Goal: Task Accomplishment & Management: Manage account settings

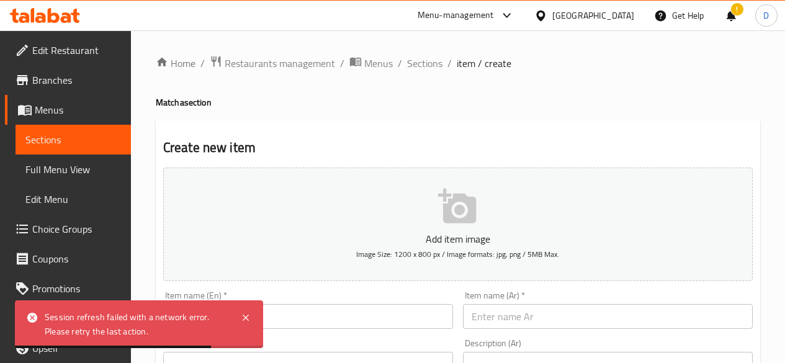
scroll to position [513, 0]
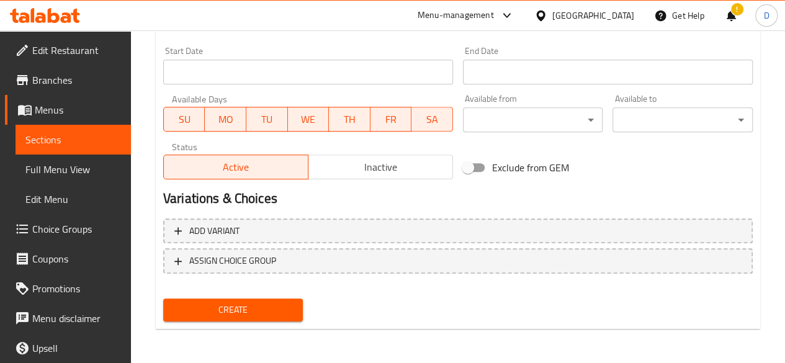
drag, startPoint x: 318, startPoint y: 9, endPoint x: 269, endPoint y: 66, distance: 74.8
click at [269, 66] on input "Start Date" at bounding box center [308, 72] width 290 height 25
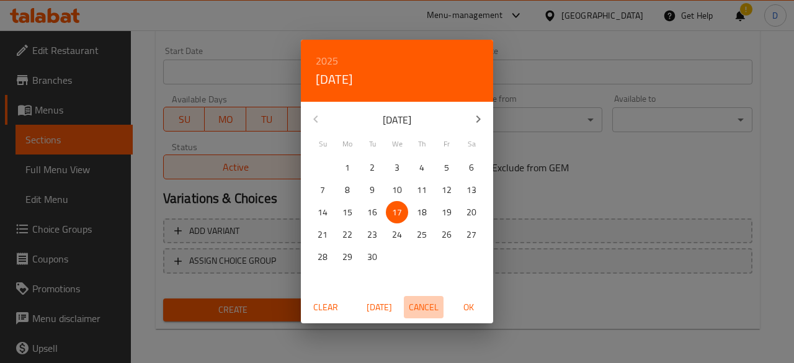
click at [418, 307] on span "Cancel" at bounding box center [424, 308] width 30 height 16
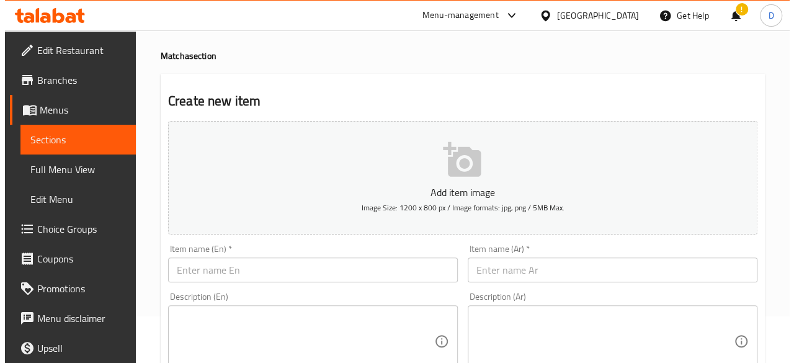
scroll to position [0, 0]
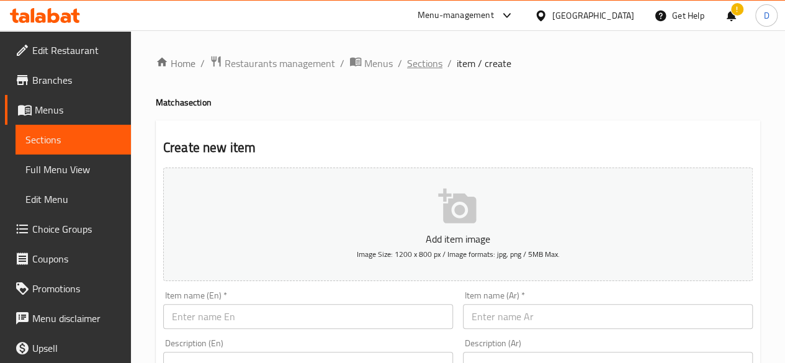
click at [426, 70] on span "Sections" at bounding box center [424, 63] width 35 height 15
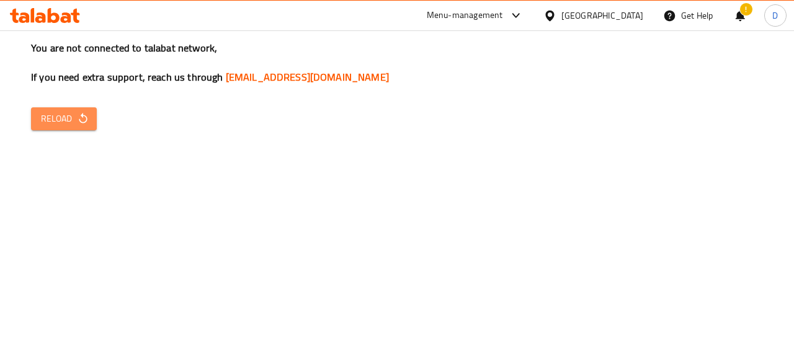
click at [81, 122] on icon "button" at bounding box center [83, 118] width 12 height 12
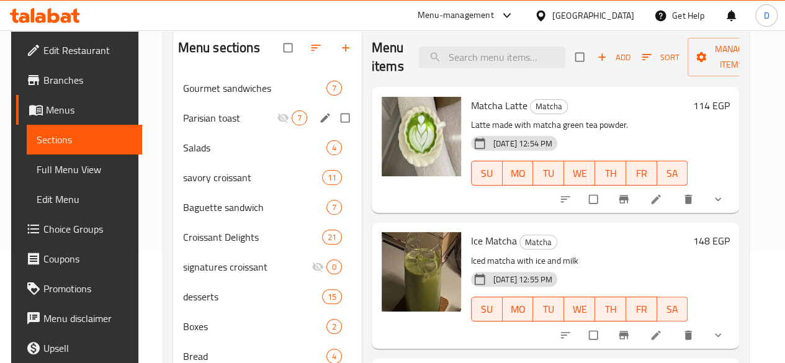
scroll to position [122, 0]
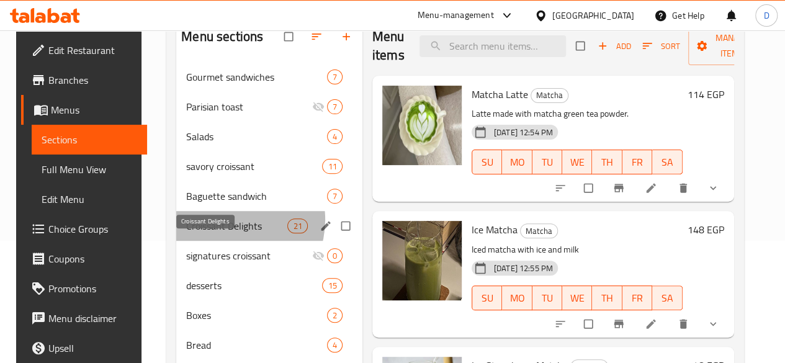
click at [218, 233] on span "Croissant Delights" at bounding box center [236, 225] width 101 height 15
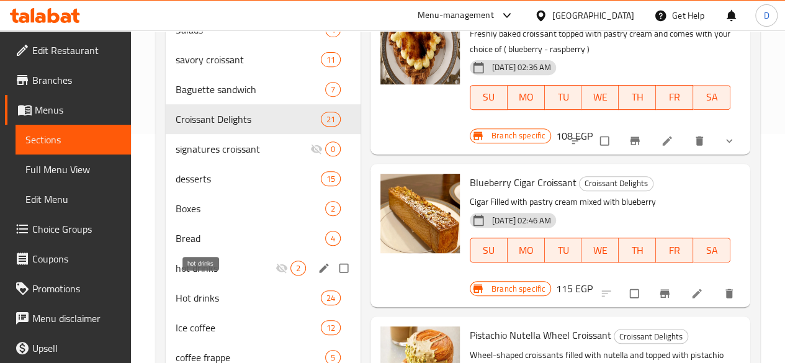
scroll to position [230, 0]
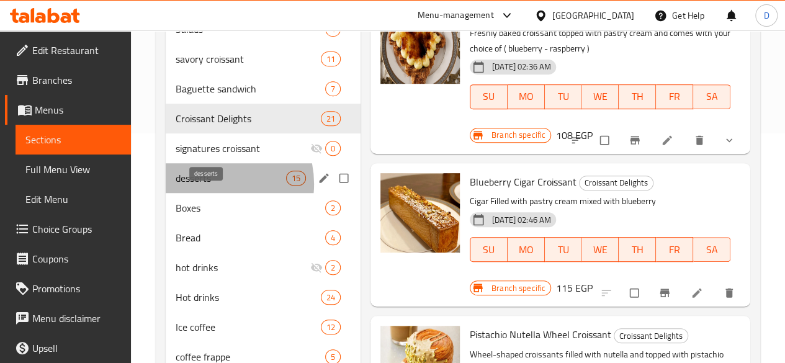
click at [206, 186] on span "desserts" at bounding box center [231, 178] width 110 height 15
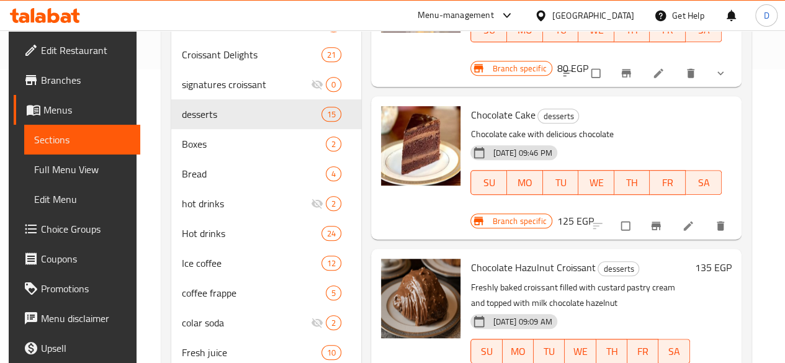
scroll to position [296, 0]
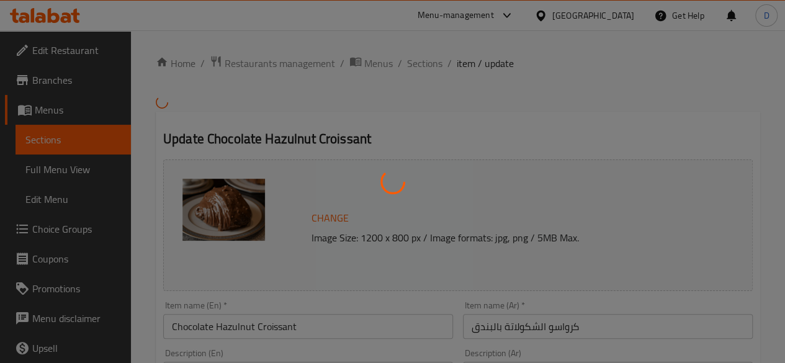
click at [431, 68] on div at bounding box center [392, 181] width 785 height 363
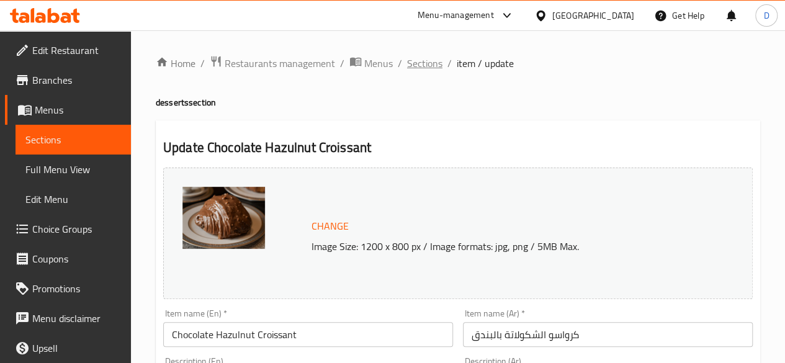
click at [433, 57] on span "Sections" at bounding box center [424, 63] width 35 height 15
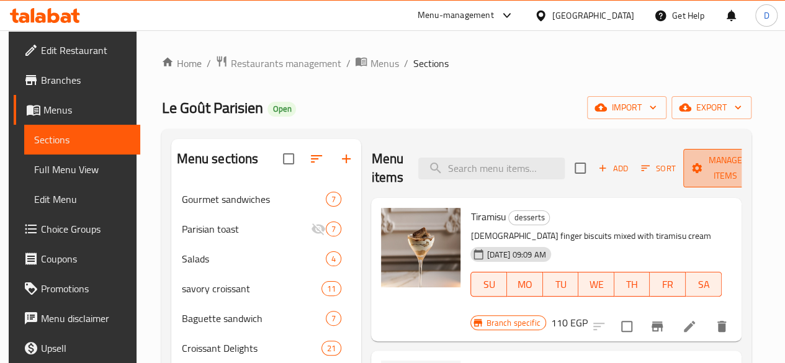
click at [706, 164] on span "Manage items" at bounding box center [724, 168] width 63 height 31
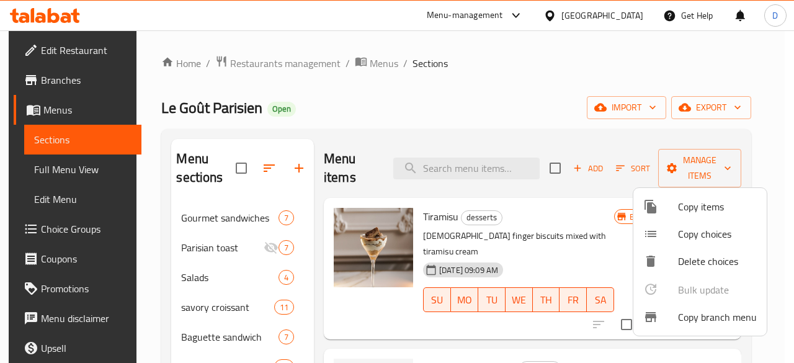
click at [704, 210] on span "Copy items" at bounding box center [717, 206] width 79 height 15
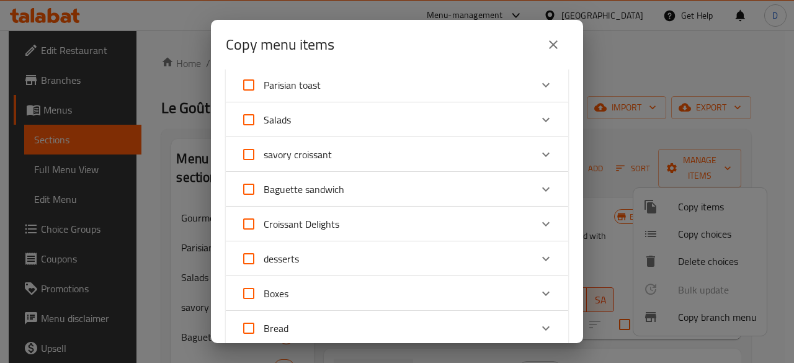
scroll to position [92, 0]
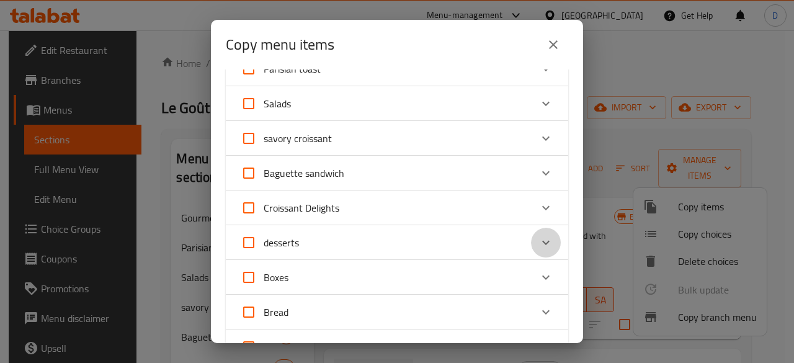
click at [539, 241] on icon "Expand" at bounding box center [546, 242] width 15 height 15
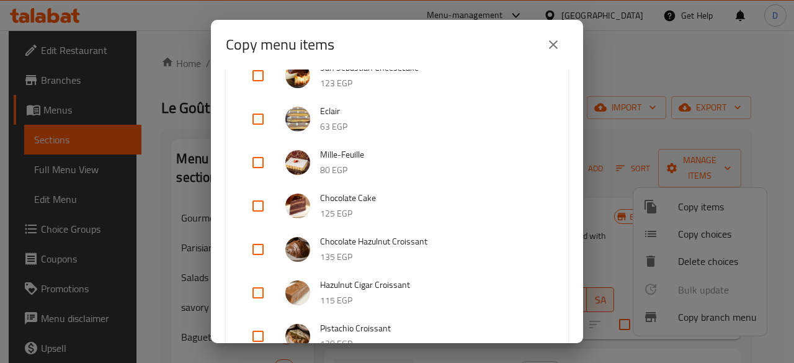
scroll to position [671, 0]
click at [264, 245] on input "checkbox" at bounding box center [258, 249] width 30 height 30
checkbox input "true"
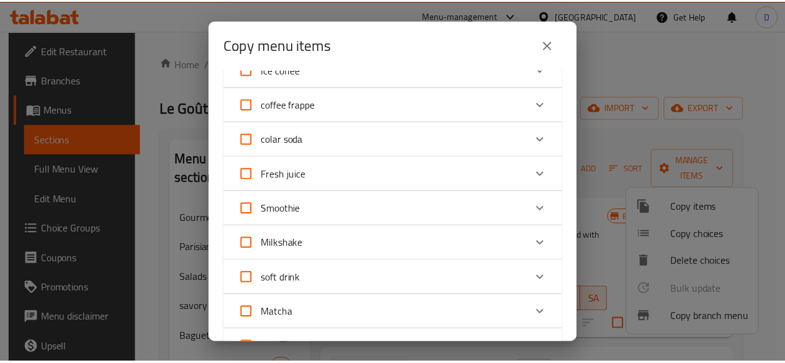
scroll to position [1380, 0]
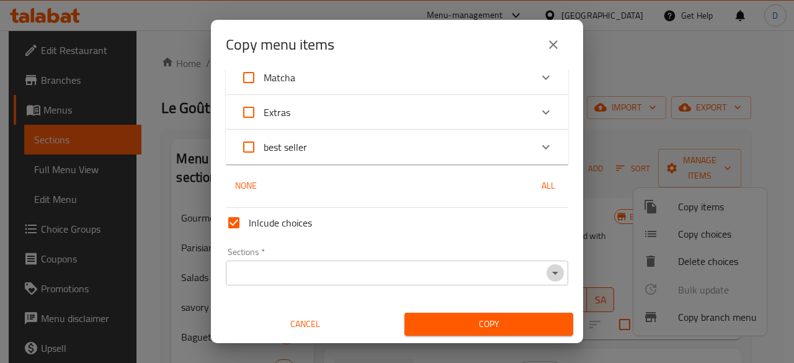
click at [548, 271] on icon "Open" at bounding box center [555, 273] width 15 height 15
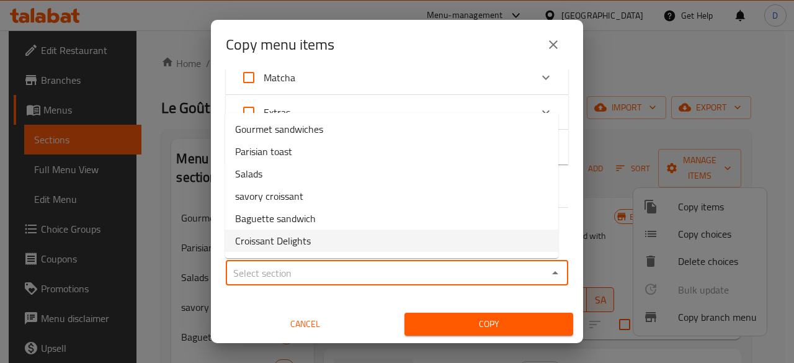
click at [431, 233] on li "Croissant Delights" at bounding box center [391, 241] width 333 height 22
type input "Croissant Delights"
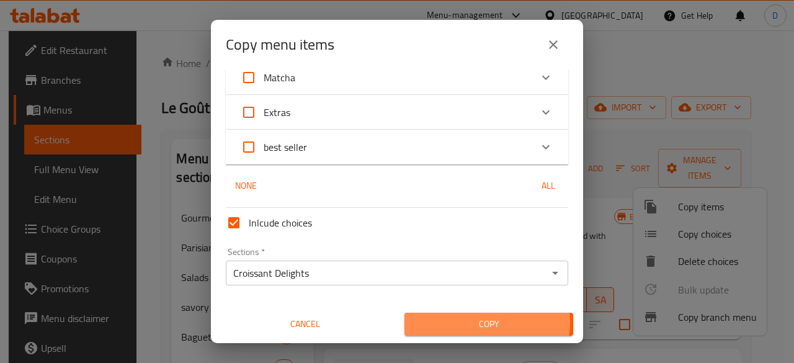
click at [465, 321] on span "Copy" at bounding box center [489, 325] width 149 height 16
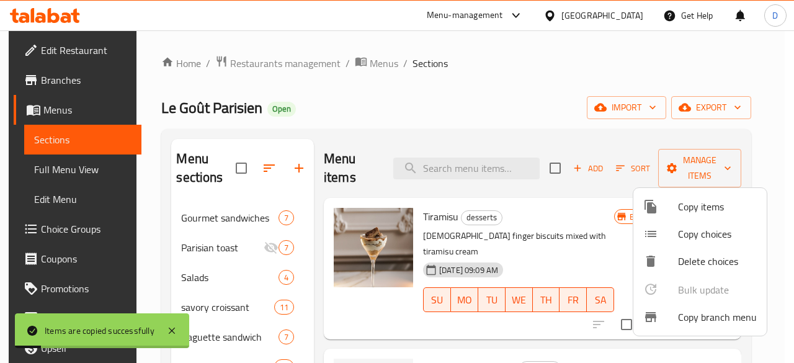
click at [468, 156] on div at bounding box center [397, 181] width 794 height 363
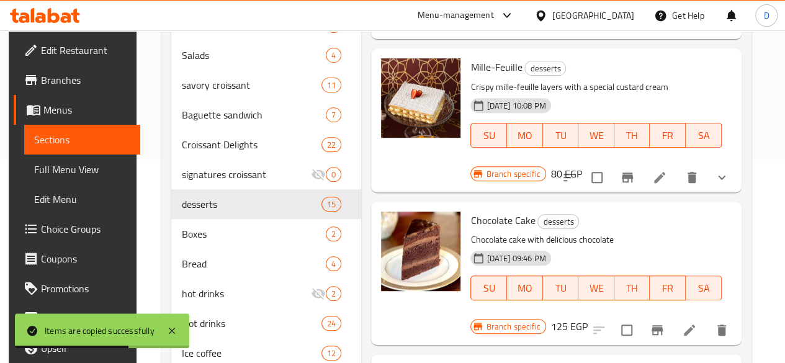
scroll to position [341, 0]
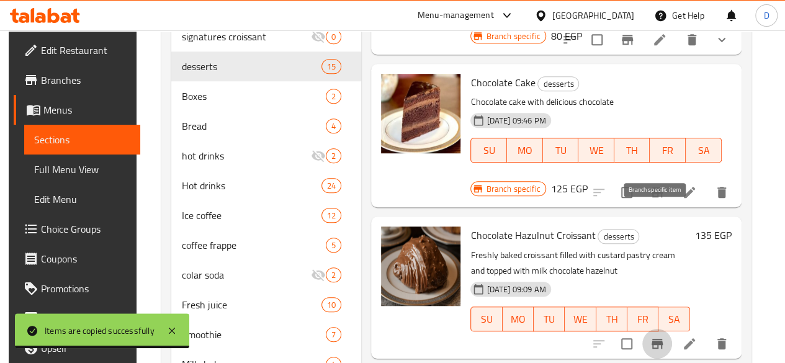
click at [660, 339] on icon "Branch-specific-item" at bounding box center [657, 344] width 11 height 10
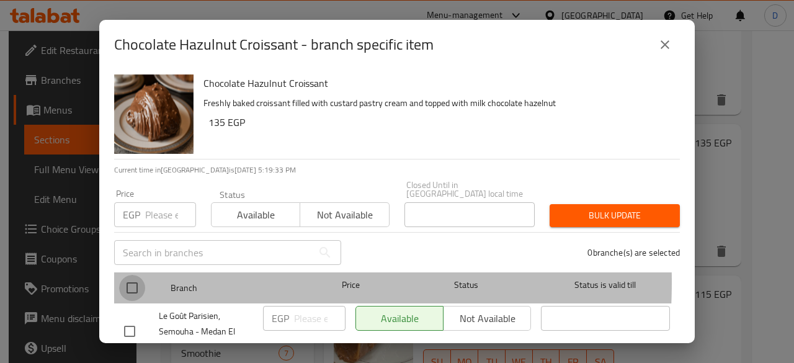
click at [133, 275] on input "checkbox" at bounding box center [132, 288] width 26 height 26
checkbox input "true"
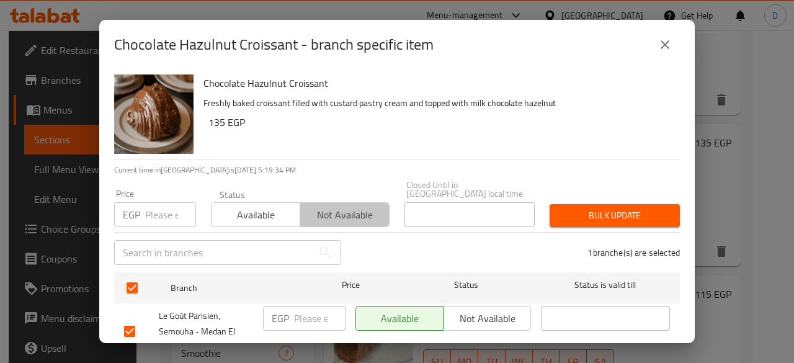
click at [331, 206] on span "Not available" at bounding box center [344, 215] width 79 height 18
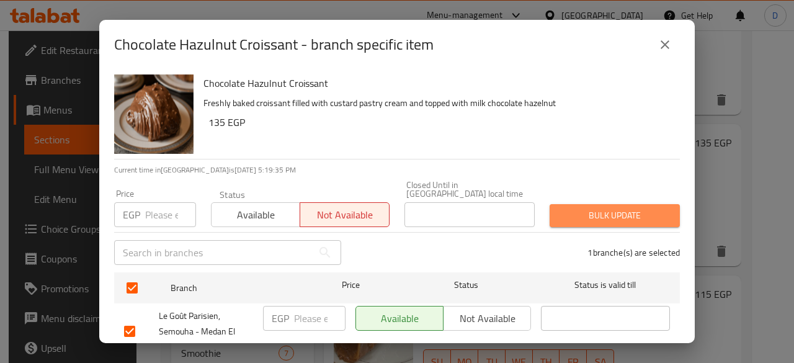
click at [611, 208] on span "Bulk update" at bounding box center [615, 216] width 110 height 16
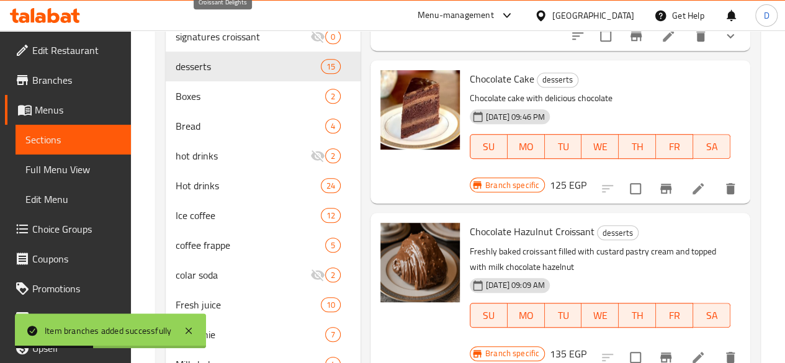
scroll to position [216, 0]
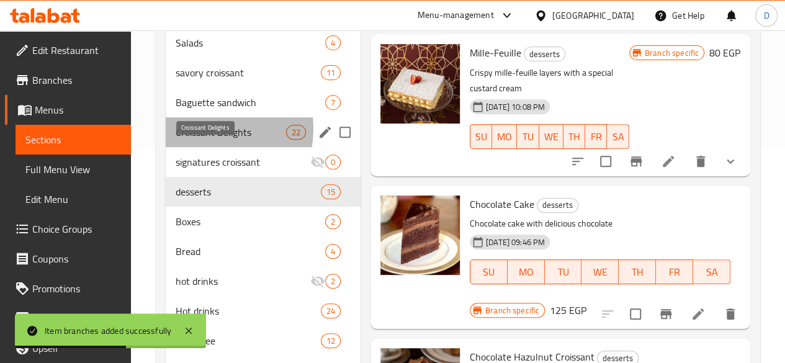
click at [205, 140] on span "Croissant Delights" at bounding box center [231, 132] width 110 height 15
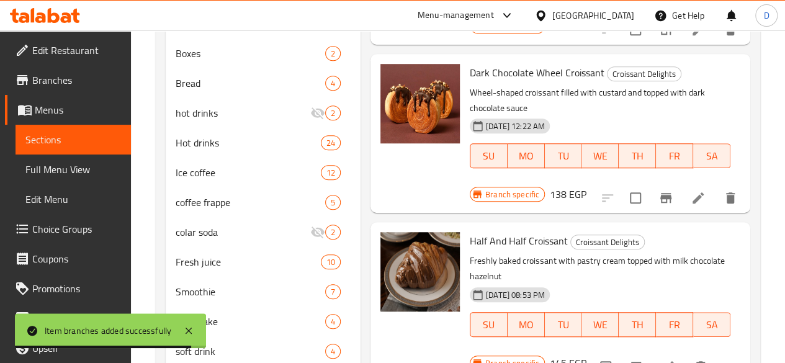
scroll to position [2357, 0]
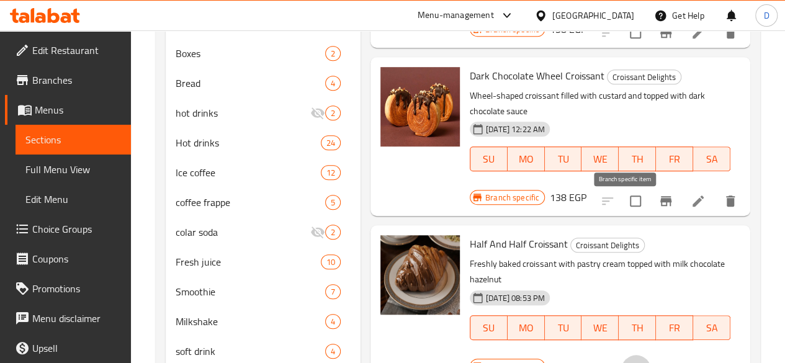
click at [631, 362] on icon "Branch-specific-item" at bounding box center [636, 370] width 11 height 10
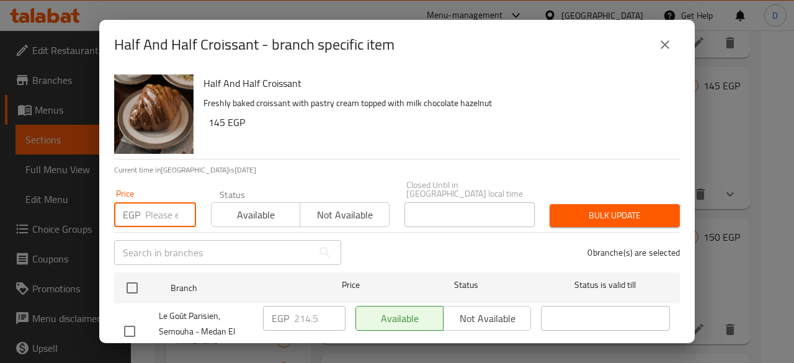
click at [158, 202] on input "number" at bounding box center [170, 214] width 51 height 25
click at [672, 48] on icon "close" at bounding box center [665, 44] width 15 height 15
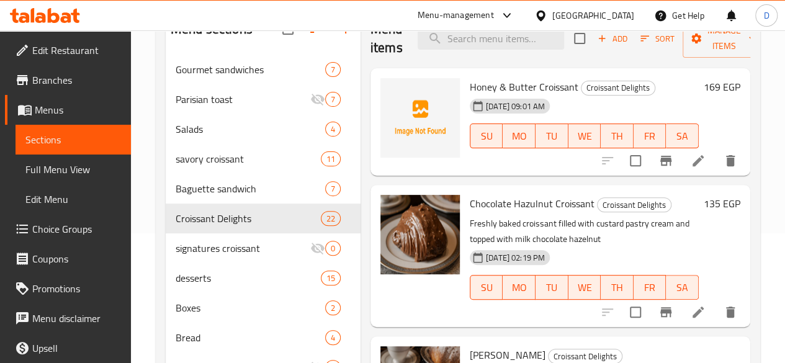
scroll to position [129, 0]
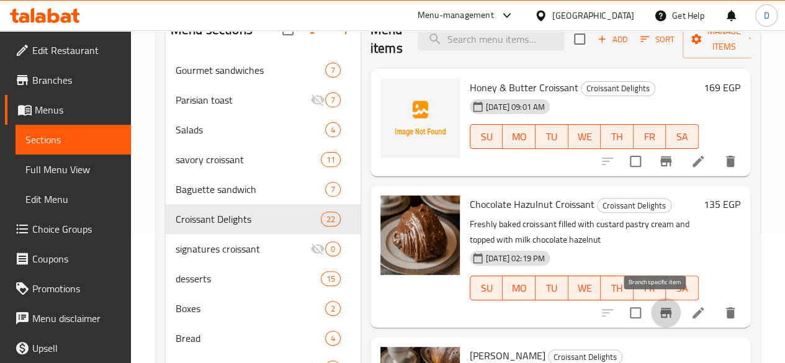
click at [660, 310] on icon "Branch-specific-item" at bounding box center [665, 313] width 11 height 10
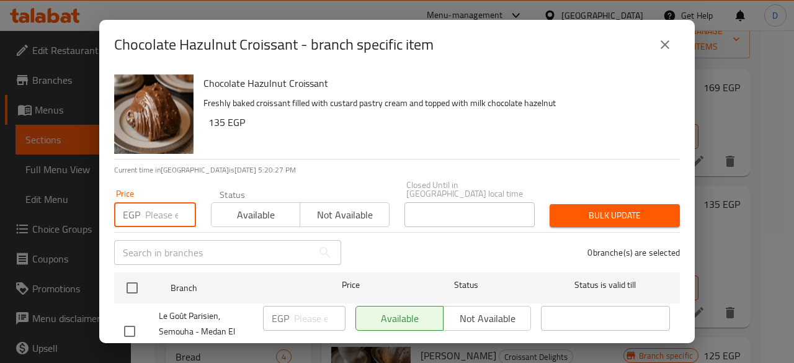
click at [159, 212] on input "number" at bounding box center [170, 214] width 51 height 25
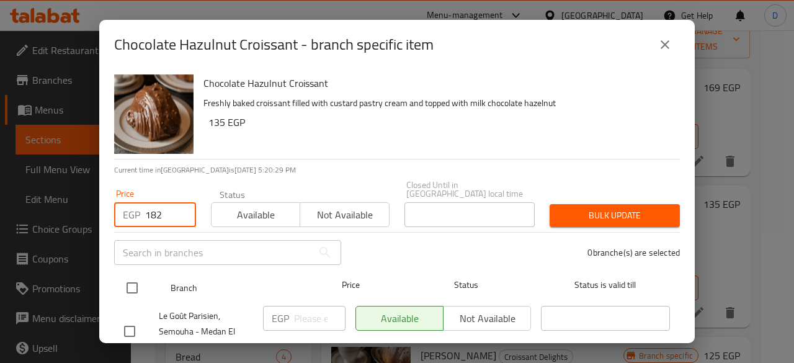
type input "182"
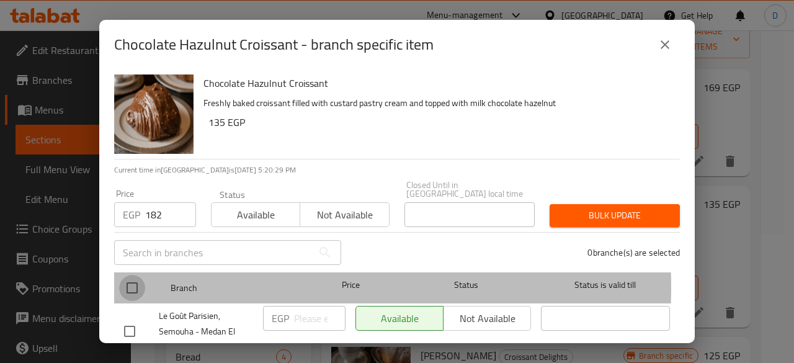
click at [132, 279] on input "checkbox" at bounding box center [132, 288] width 26 height 26
checkbox input "true"
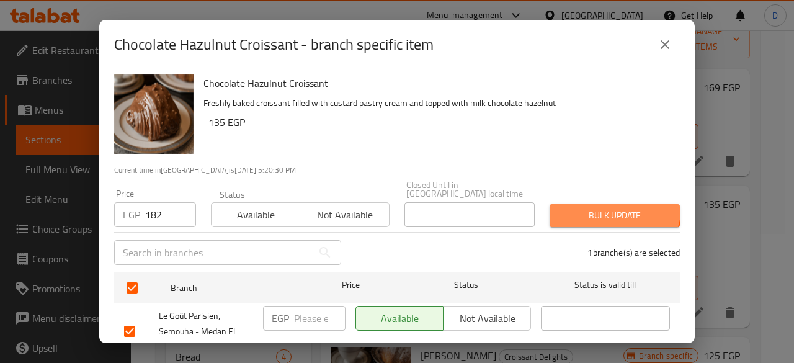
click at [597, 204] on button "Bulk update" at bounding box center [615, 215] width 130 height 23
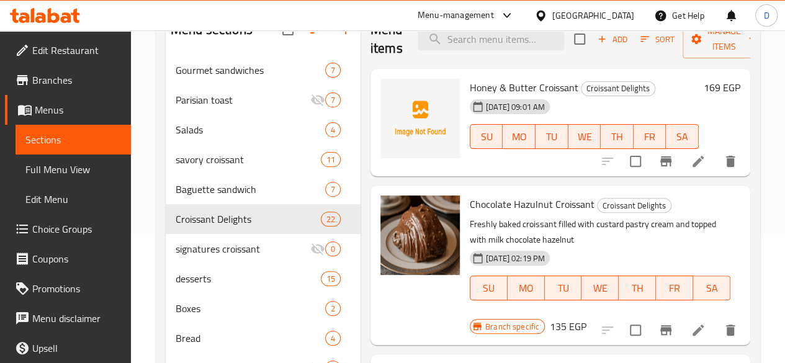
scroll to position [0, 0]
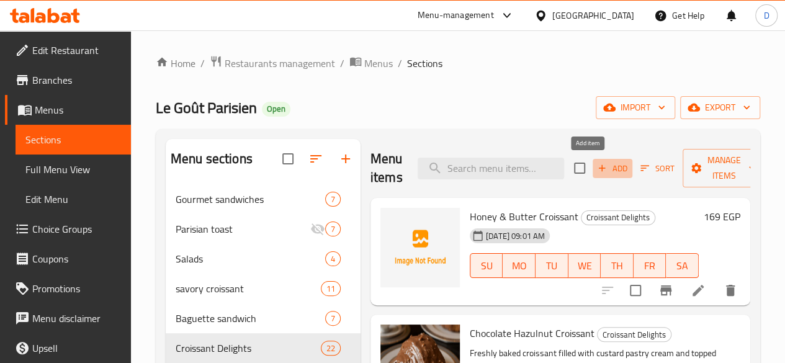
click at [598, 174] on span "Add" at bounding box center [613, 168] width 34 height 14
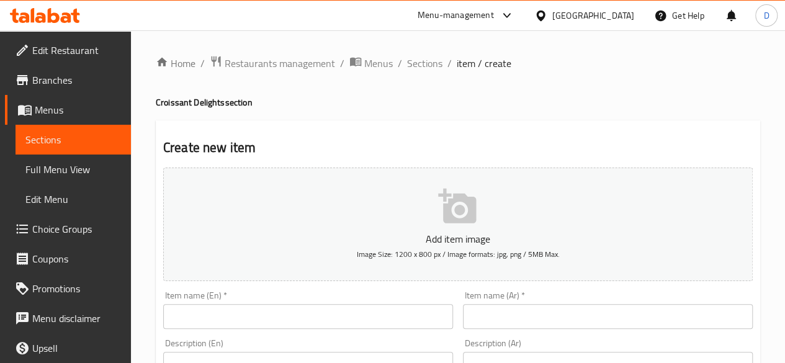
scroll to position [122, 0]
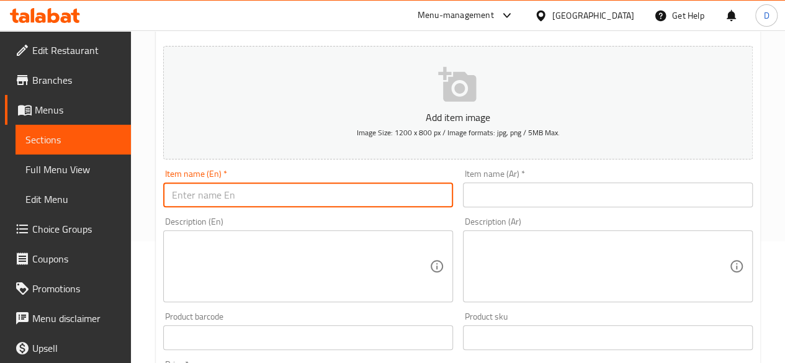
click at [287, 199] on input "text" at bounding box center [308, 194] width 290 height 25
type input "Banofee croissant"
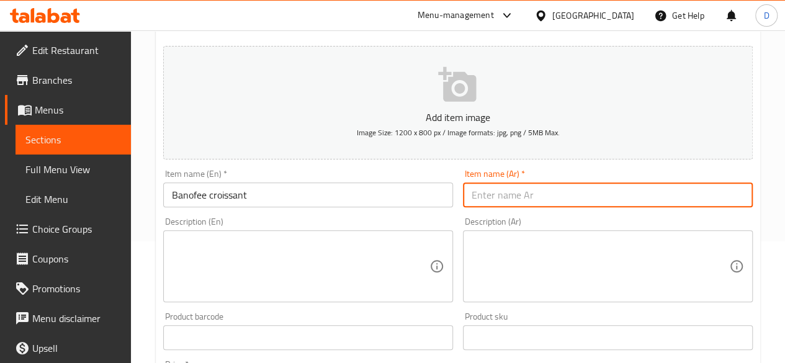
click at [552, 204] on input "text" at bounding box center [608, 194] width 290 height 25
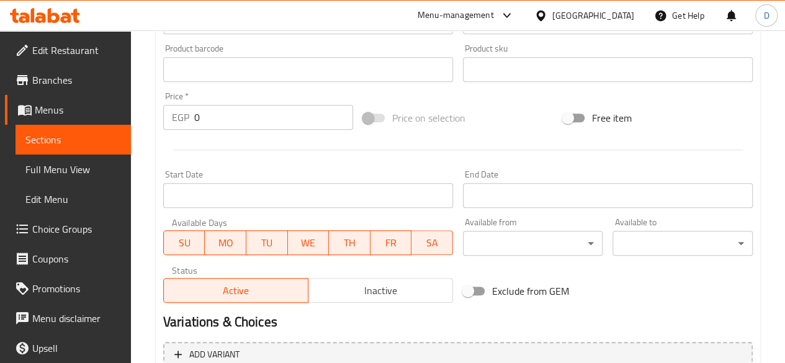
scroll to position [389, 0]
type input "بانوفى كرواسون"
click at [314, 119] on input "0" at bounding box center [273, 118] width 159 height 25
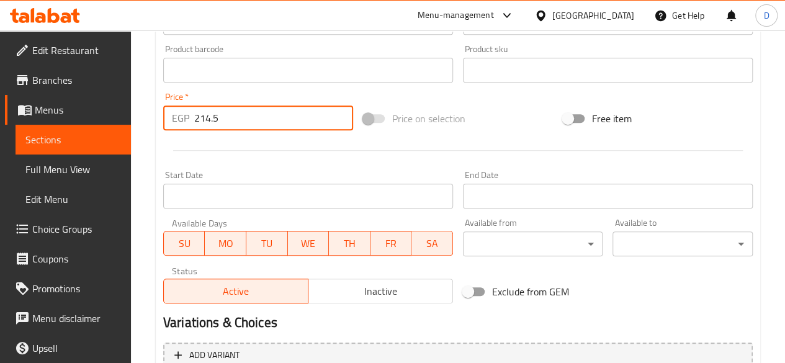
scroll to position [513, 0]
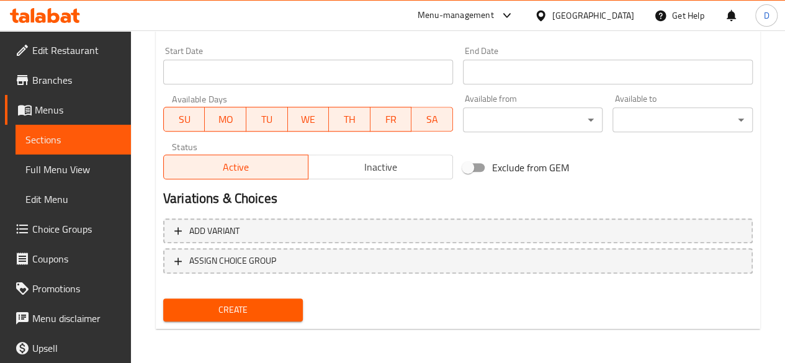
type input "214.5"
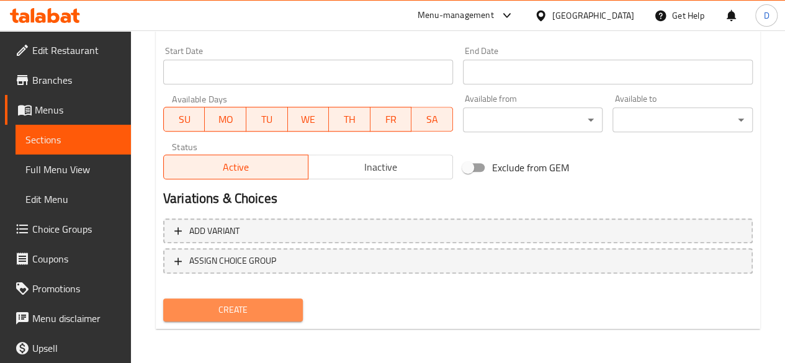
click at [280, 307] on span "Create" at bounding box center [233, 310] width 120 height 16
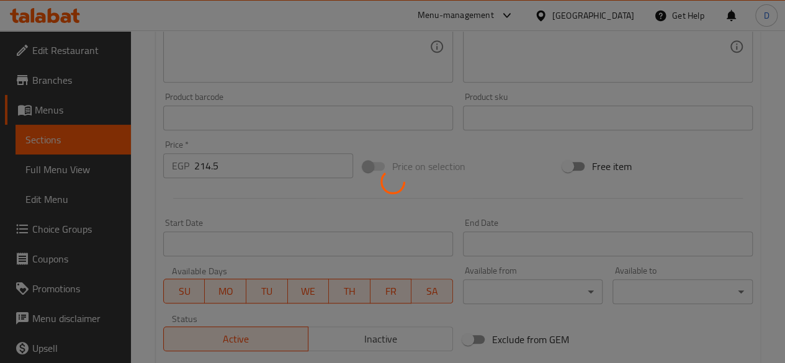
scroll to position [341, 0]
type input "0"
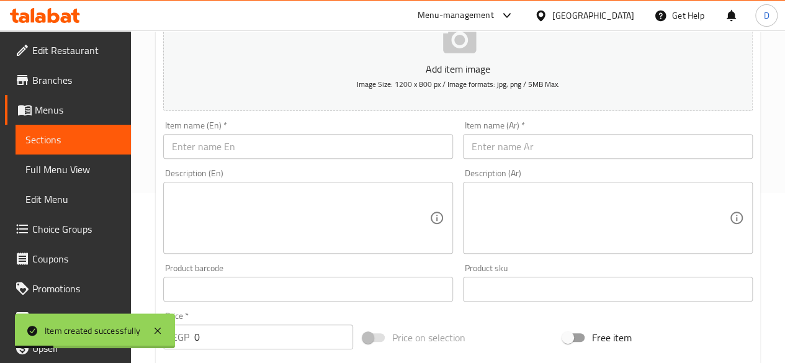
scroll to position [0, 0]
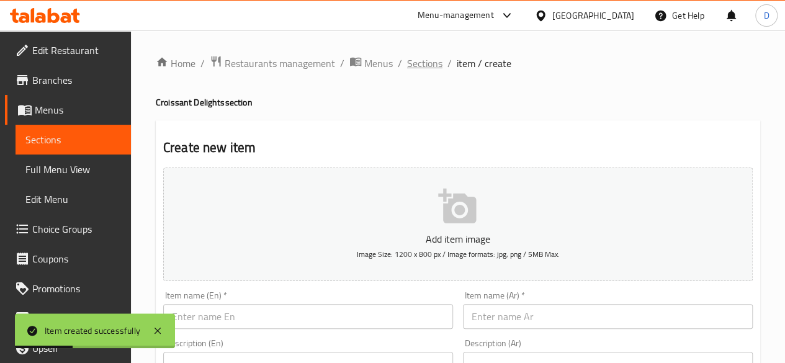
click at [431, 60] on span "Sections" at bounding box center [424, 63] width 35 height 15
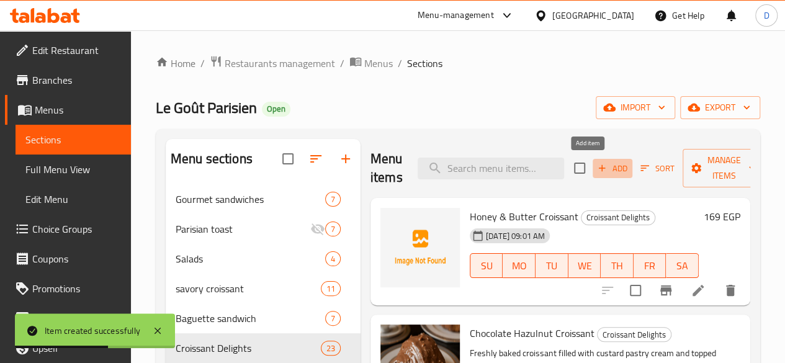
click at [596, 166] on icon "button" at bounding box center [601, 168] width 11 height 11
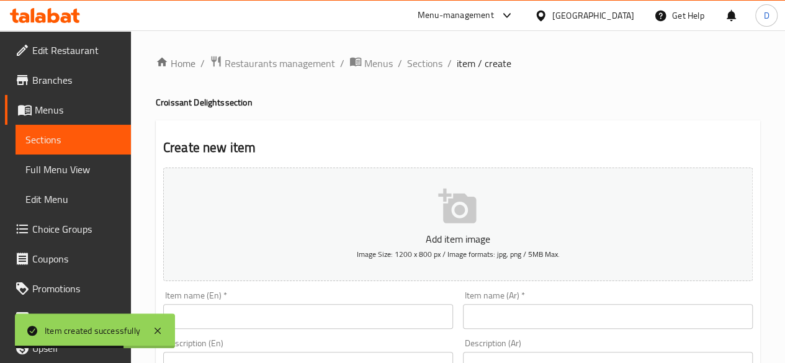
scroll to position [87, 0]
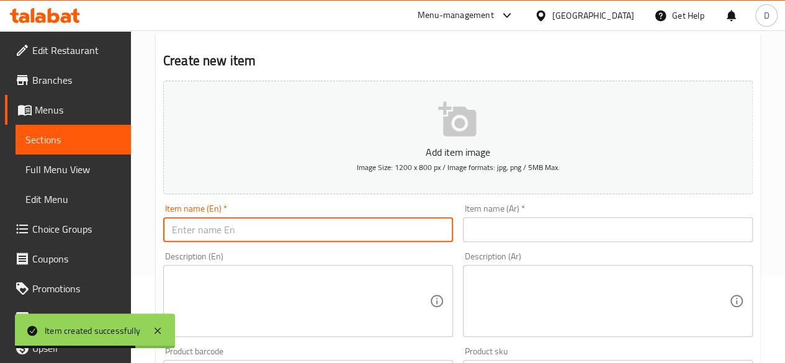
click at [348, 223] on input "text" at bounding box center [308, 229] width 290 height 25
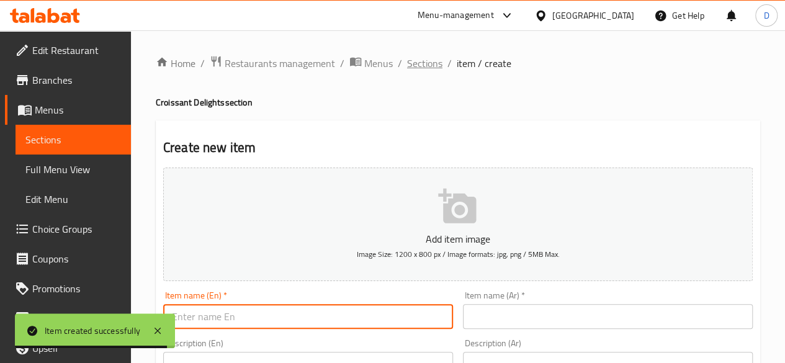
click at [416, 69] on span "Sections" at bounding box center [424, 63] width 35 height 15
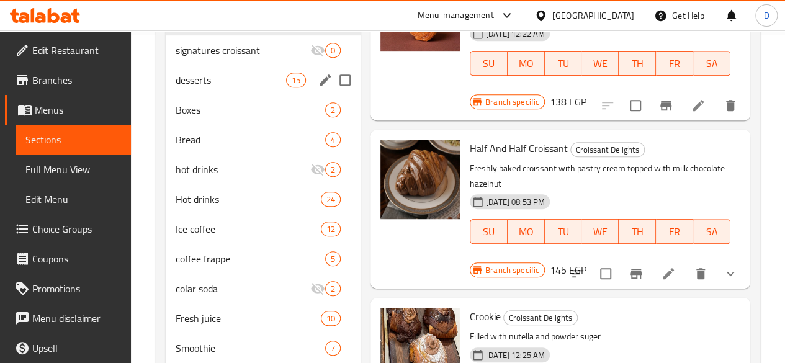
scroll to position [256, 0]
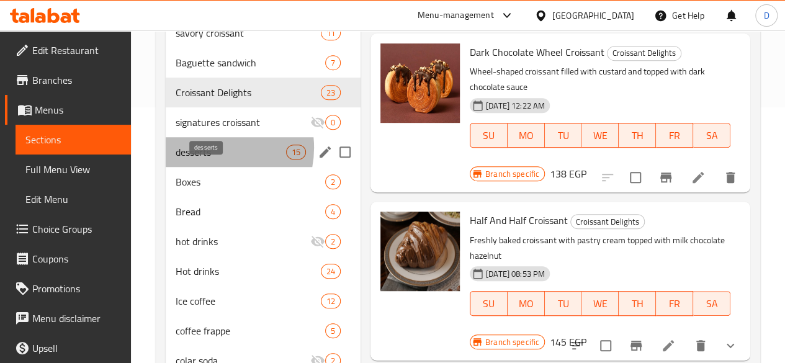
click at [207, 159] on span "desserts" at bounding box center [231, 152] width 110 height 15
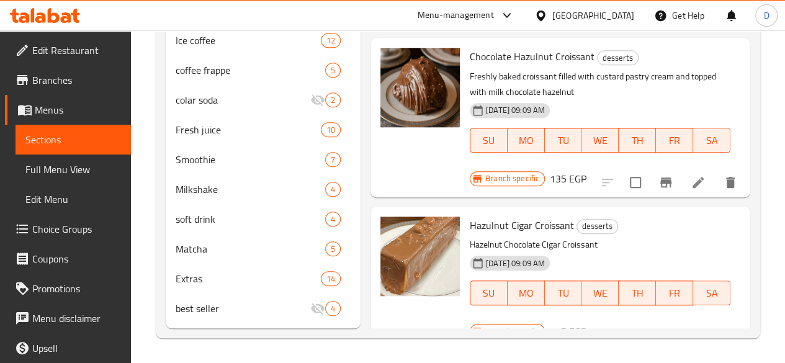
scroll to position [534, 0]
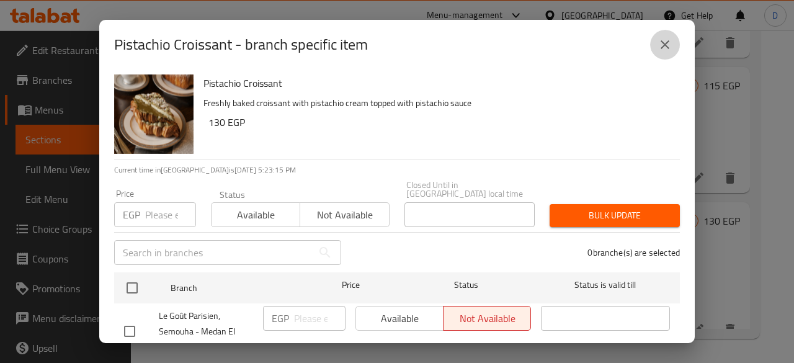
click at [669, 45] on icon "close" at bounding box center [665, 44] width 15 height 15
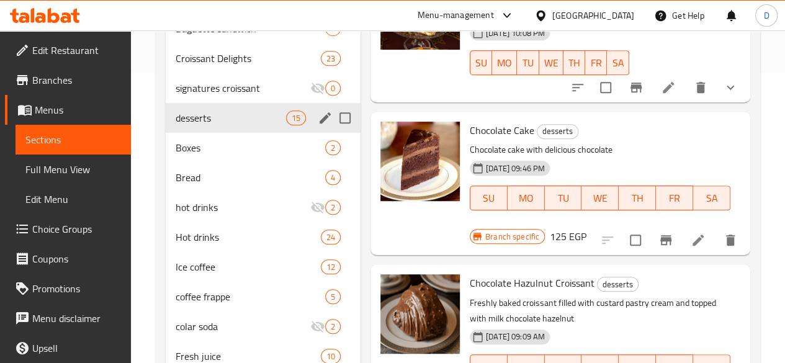
scroll to position [289, 0]
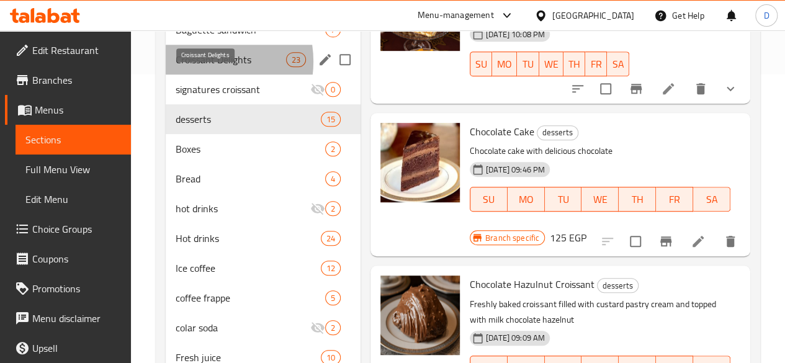
click at [200, 67] on span "Croissant Delights" at bounding box center [231, 59] width 110 height 15
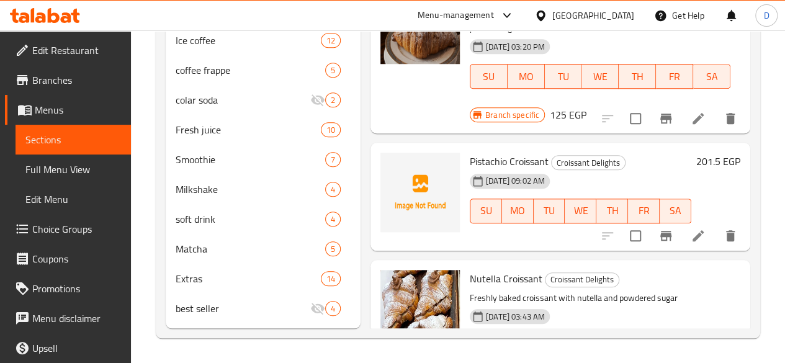
scroll to position [111, 0]
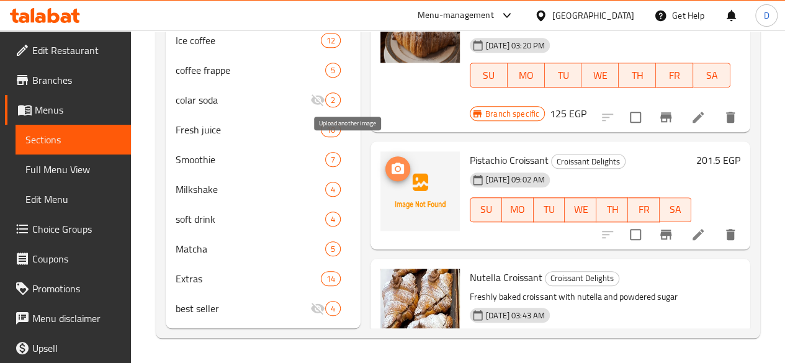
click at [390, 161] on icon "upload picture" at bounding box center [397, 168] width 15 height 15
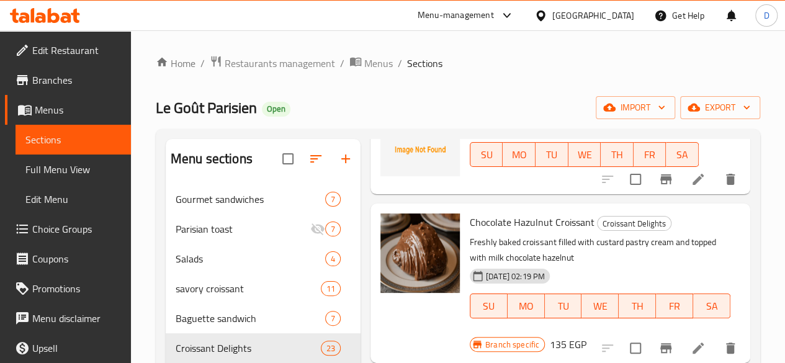
scroll to position [0, 0]
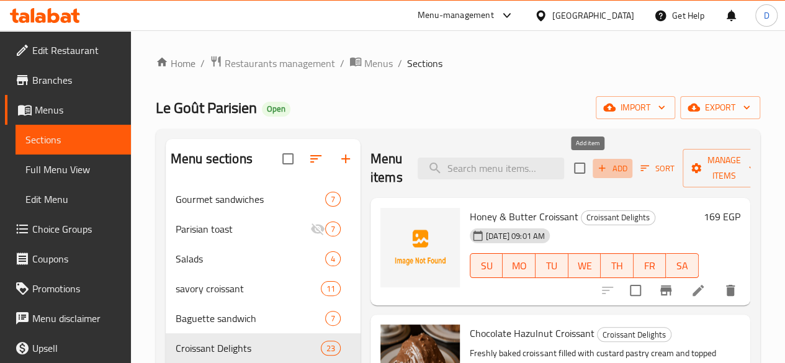
click at [596, 164] on span "Add" at bounding box center [613, 168] width 34 height 14
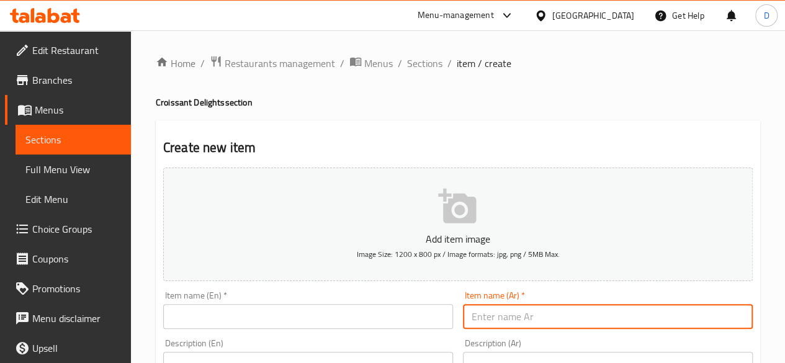
click at [537, 311] on input "text" at bounding box center [608, 316] width 290 height 25
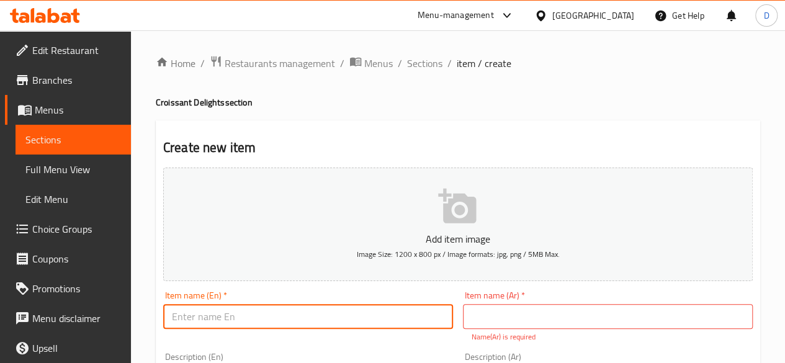
click at [357, 307] on input "text" at bounding box center [308, 316] width 290 height 25
type input "Coffee Croissant"
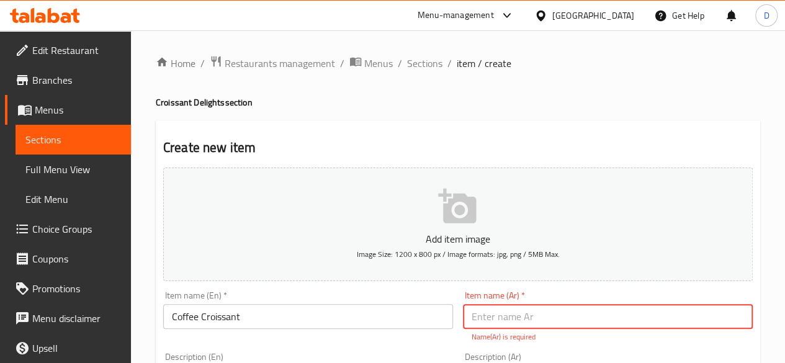
click at [526, 323] on input "text" at bounding box center [608, 316] width 290 height 25
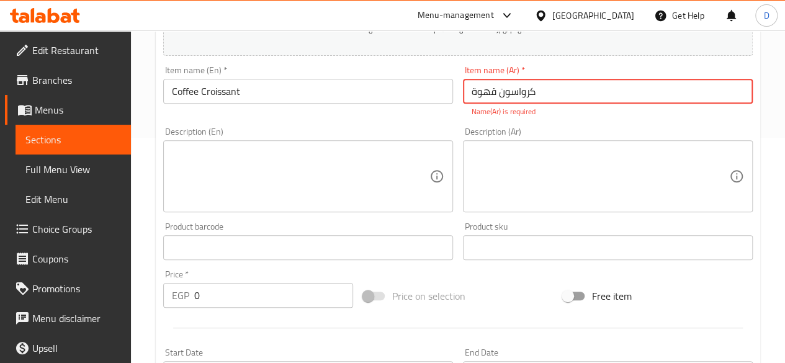
scroll to position [308, 0]
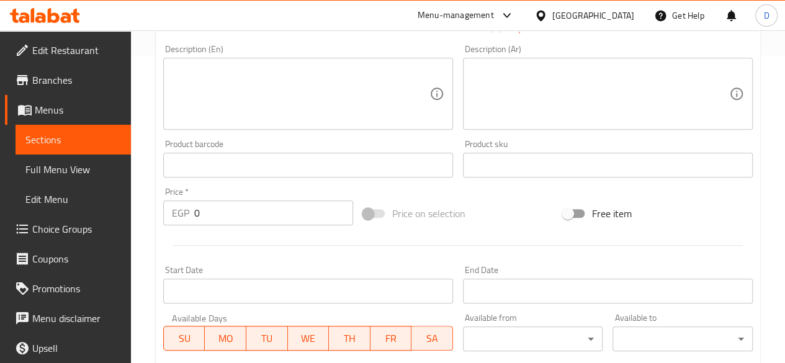
type input "كرواسون قهوة"
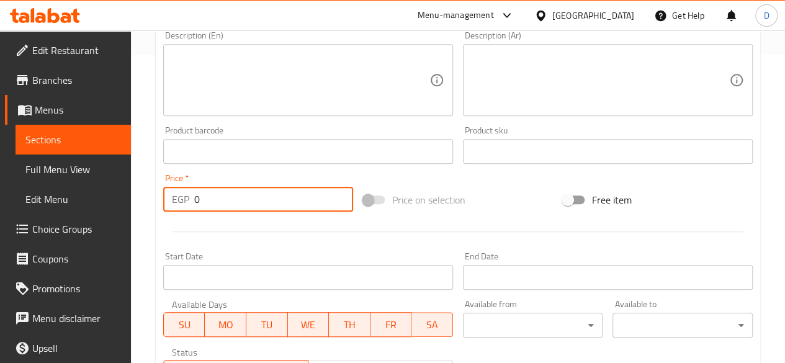
click at [288, 199] on input "0" at bounding box center [273, 199] width 159 height 25
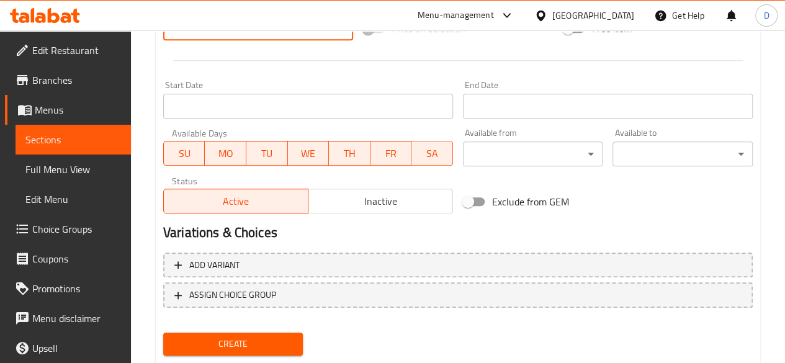
scroll to position [513, 0]
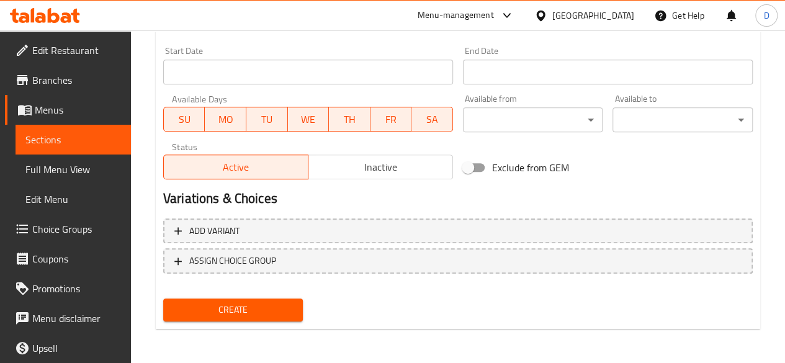
type input "208"
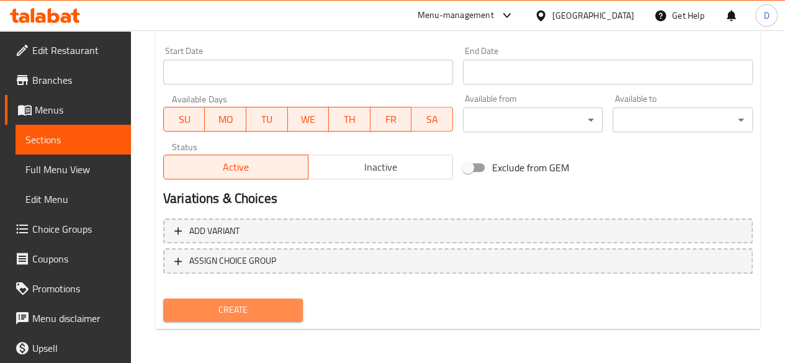
click at [252, 308] on span "Create" at bounding box center [233, 310] width 120 height 16
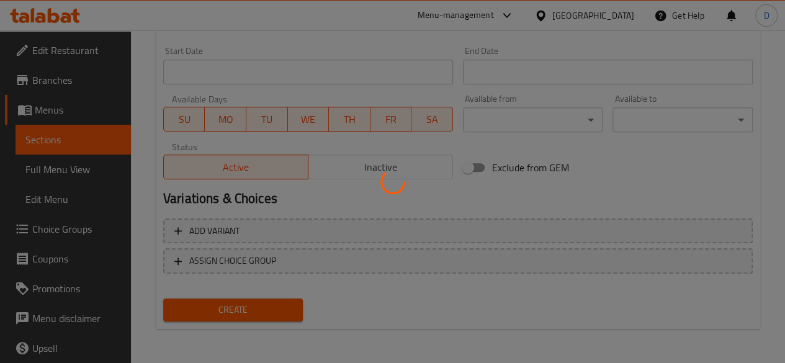
type input "0"
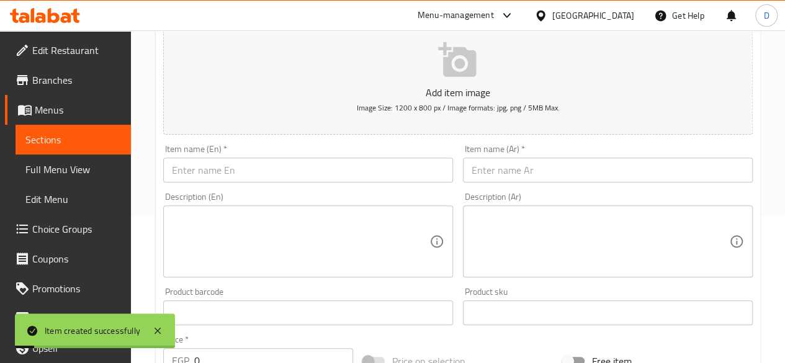
scroll to position [0, 0]
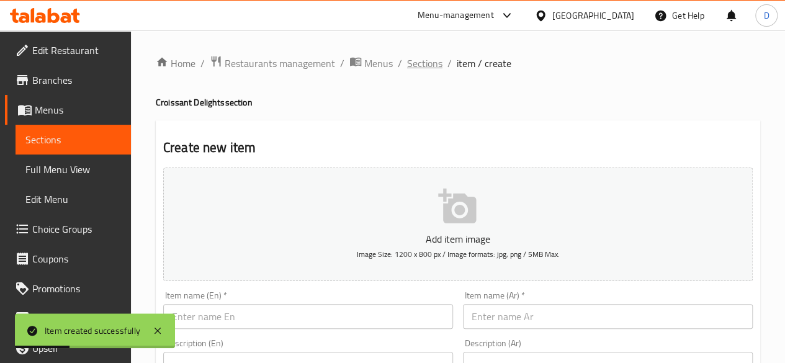
click at [428, 63] on span "Sections" at bounding box center [424, 63] width 35 height 15
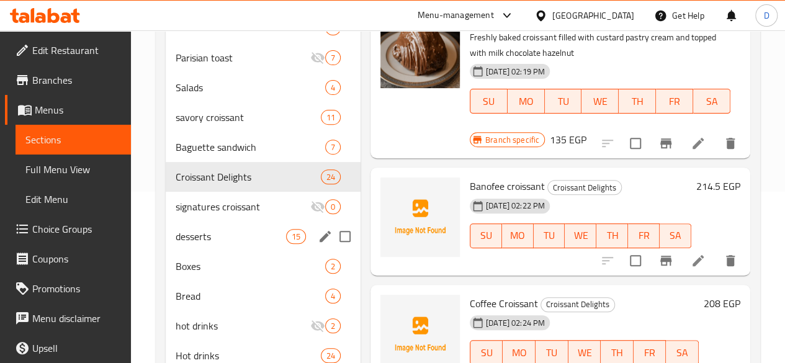
scroll to position [172, 0]
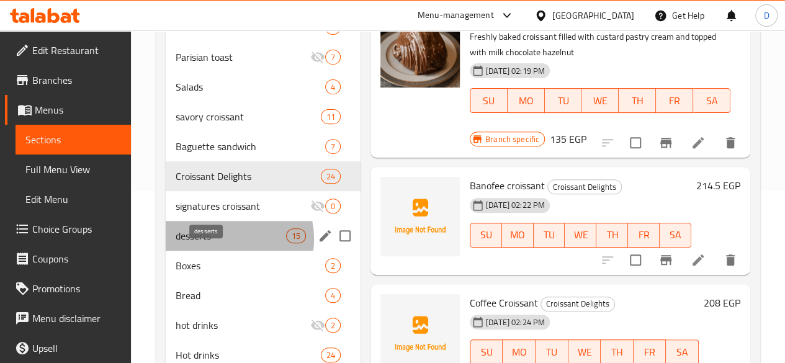
click at [220, 243] on span "desserts" at bounding box center [231, 235] width 110 height 15
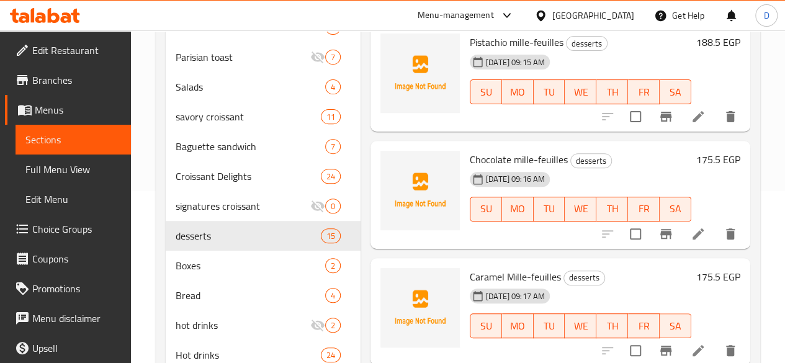
scroll to position [122, 0]
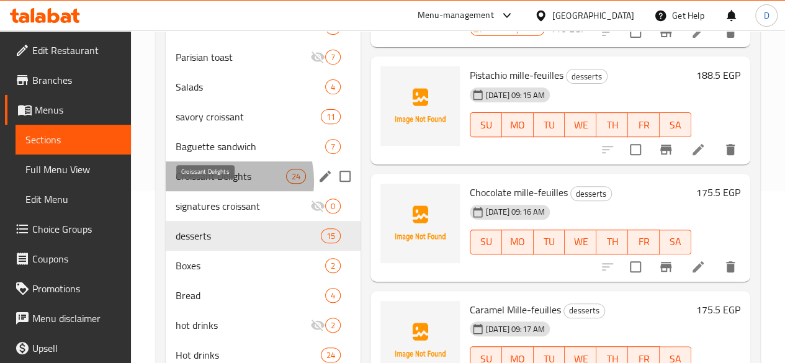
click at [217, 184] on span "Croissant Delights" at bounding box center [231, 176] width 110 height 15
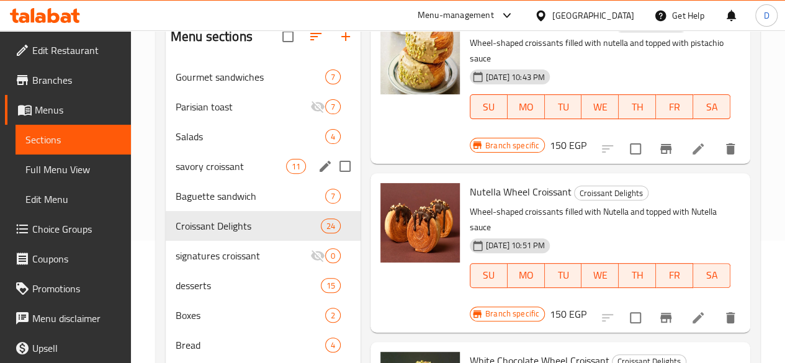
scroll to position [122, 0]
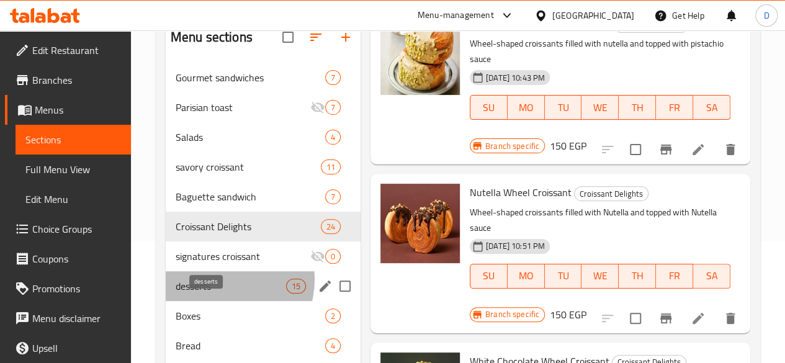
click at [218, 294] on span "desserts" at bounding box center [231, 286] width 110 height 15
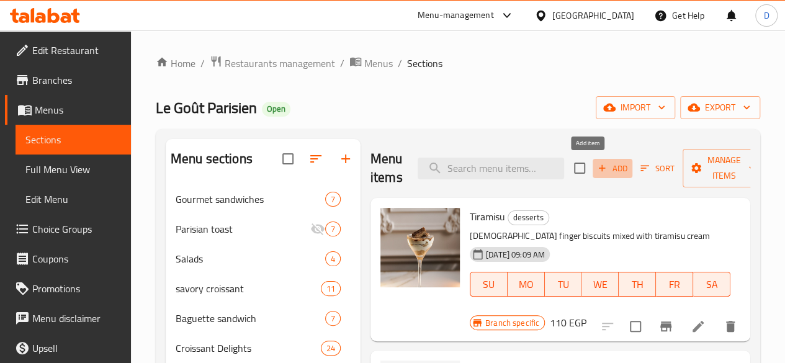
click at [596, 163] on span "Add" at bounding box center [613, 168] width 34 height 14
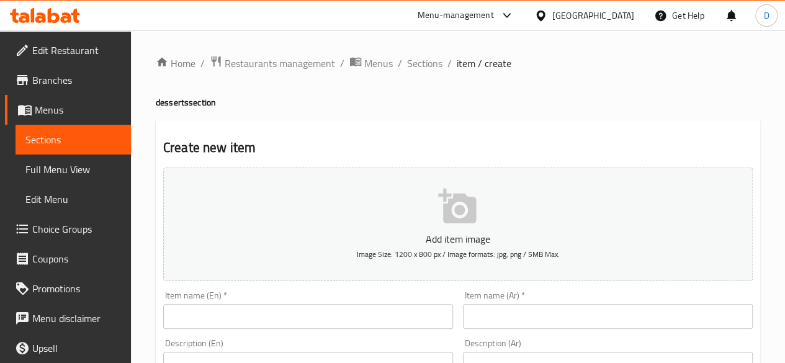
click at [296, 328] on div "Item name (En)   * Item name (En) *" at bounding box center [308, 310] width 300 height 48
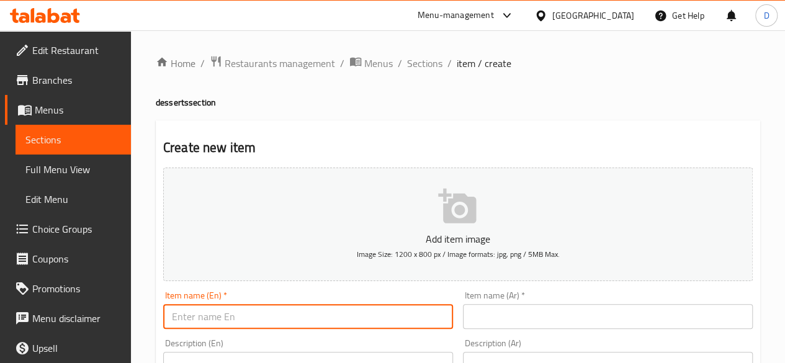
click at [294, 312] on input "text" at bounding box center [308, 316] width 290 height 25
type input "]"
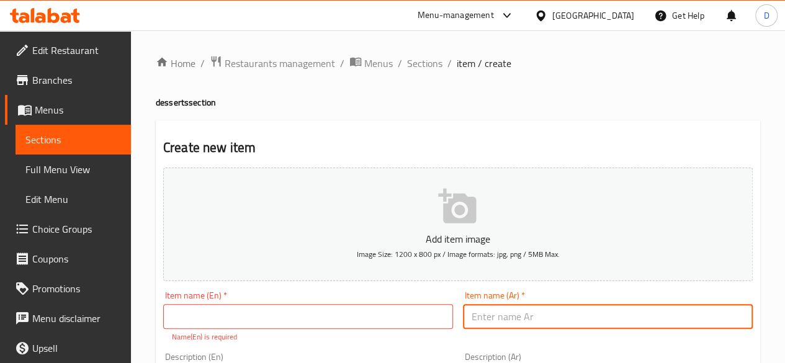
click at [562, 321] on input "text" at bounding box center [608, 316] width 290 height 25
type input "دانش فواكه"
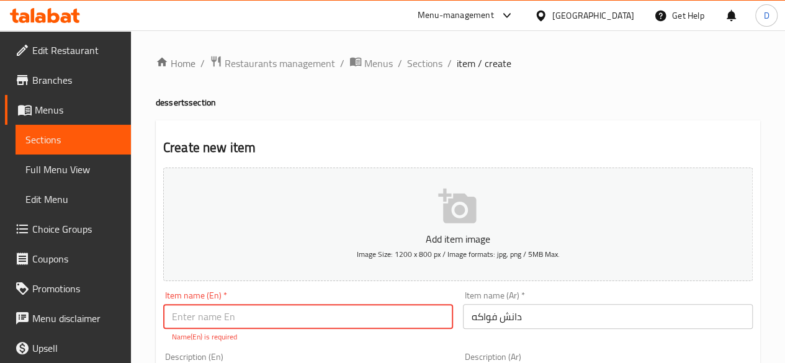
click at [375, 315] on input "text" at bounding box center [308, 316] width 290 height 25
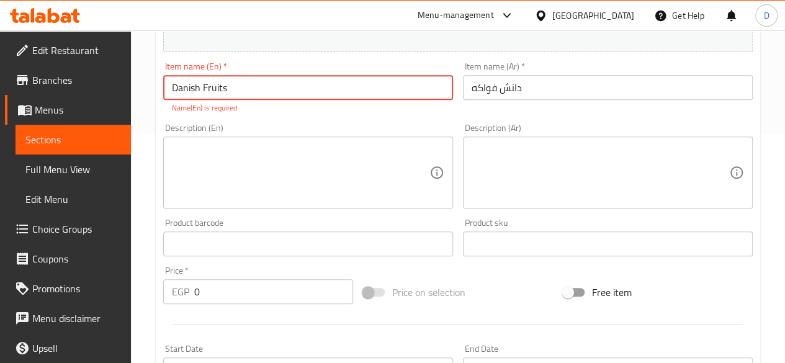
scroll to position [233, 0]
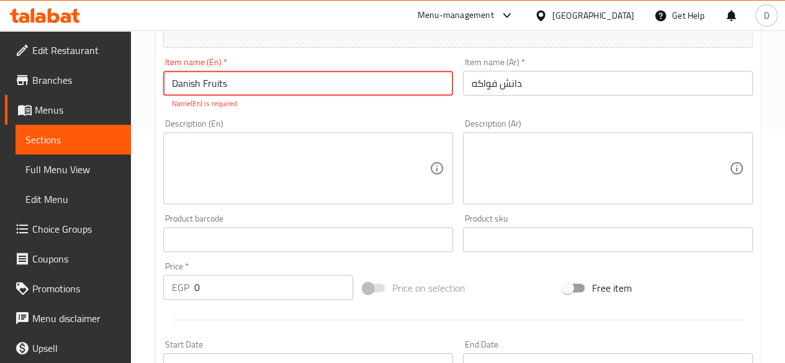
type input "Danish Fruits"
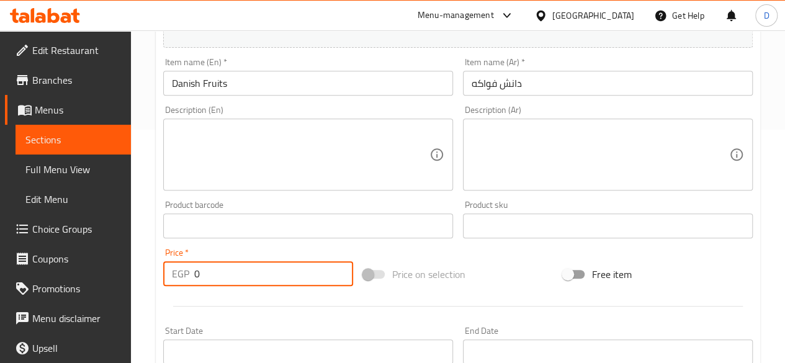
click at [297, 271] on input "0" at bounding box center [273, 273] width 159 height 25
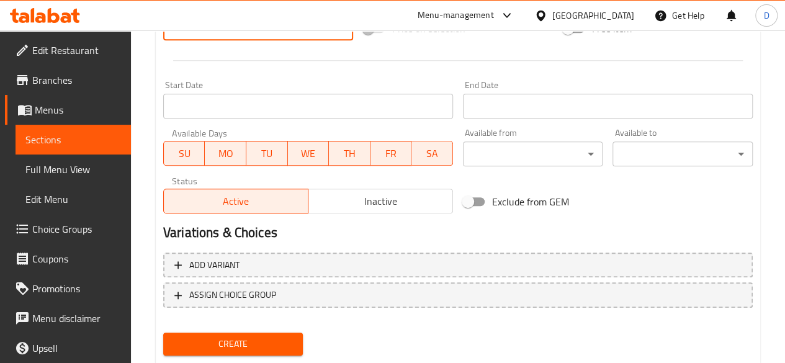
scroll to position [486, 0]
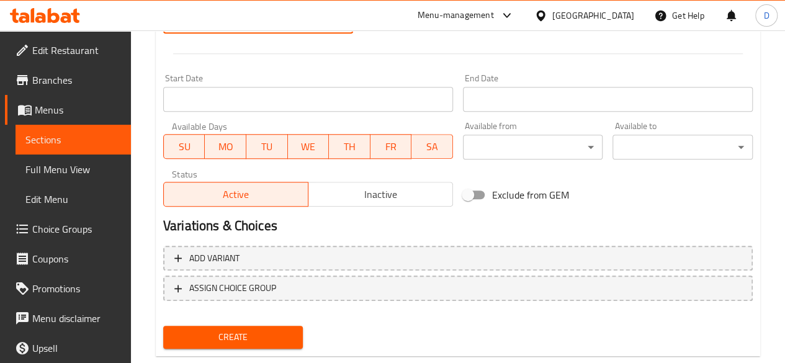
type input "149.5"
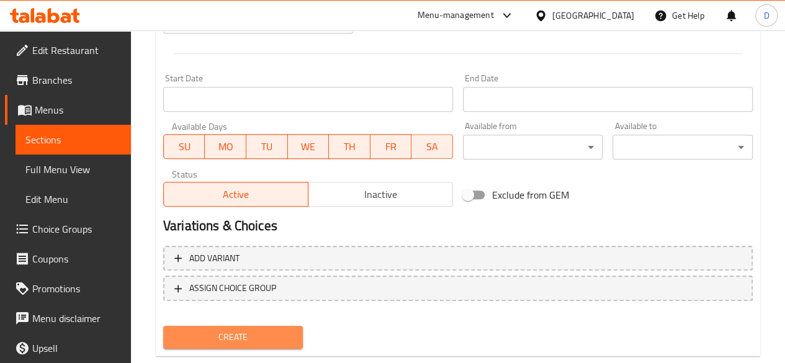
click at [262, 338] on span "Create" at bounding box center [233, 338] width 120 height 16
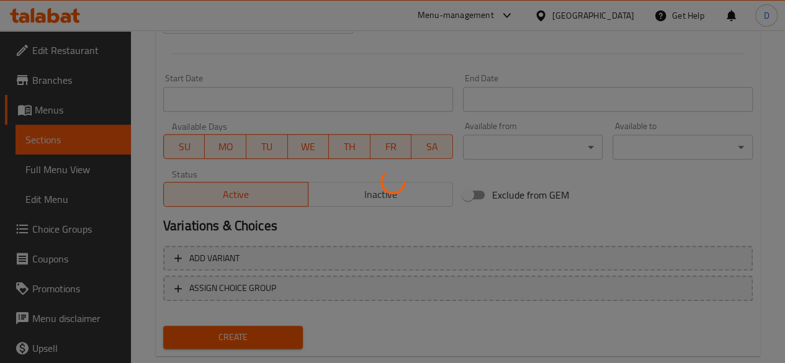
type input "0"
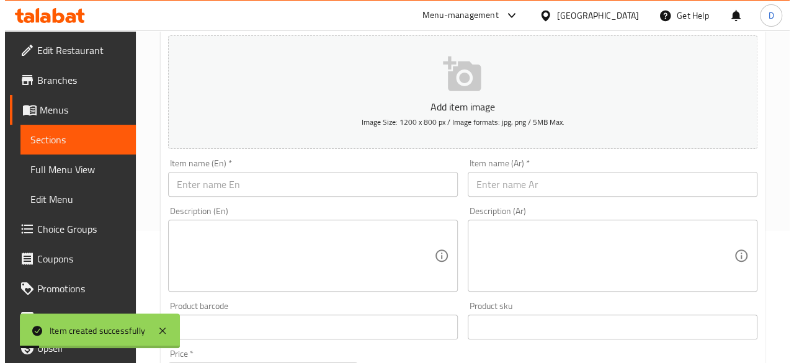
scroll to position [0, 0]
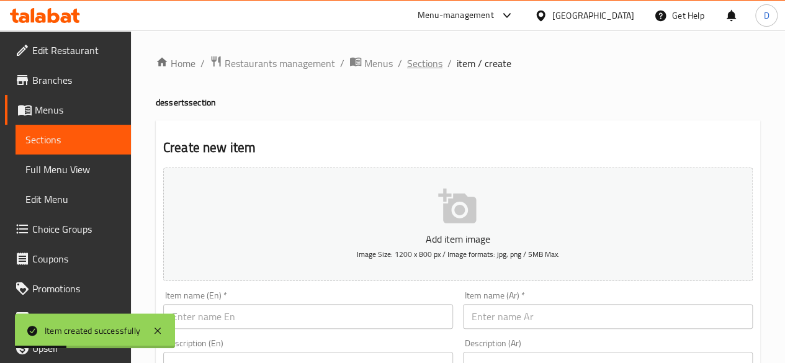
click at [423, 66] on span "Sections" at bounding box center [424, 63] width 35 height 15
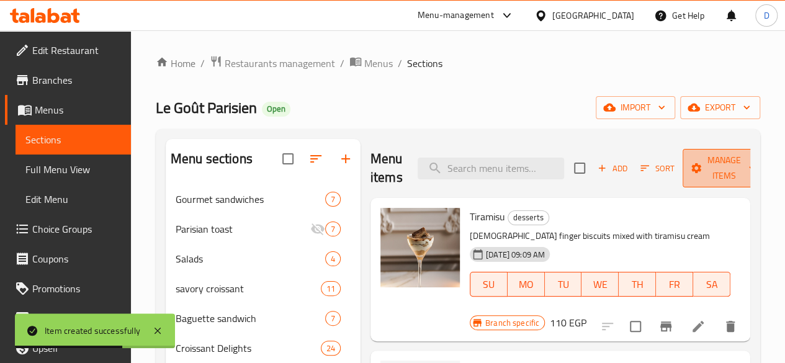
click at [711, 162] on span "Manage items" at bounding box center [724, 168] width 63 height 31
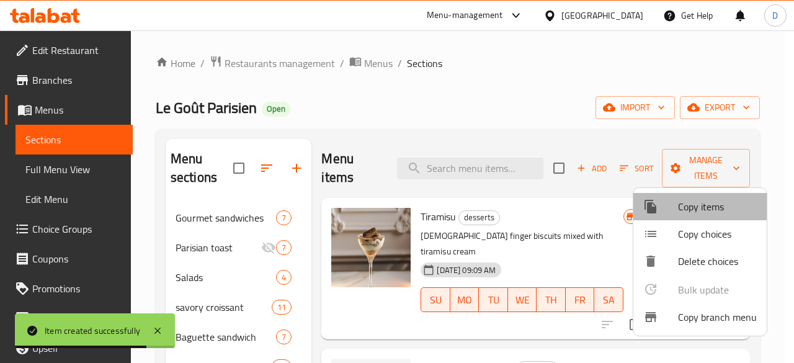
click at [704, 202] on span "Copy items" at bounding box center [717, 206] width 79 height 15
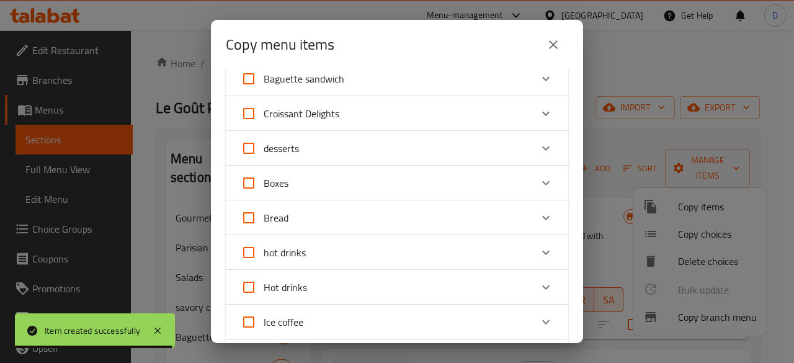
scroll to position [121, 0]
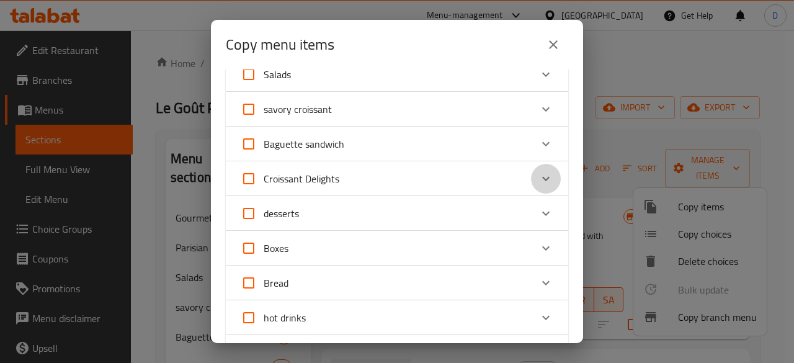
click at [542, 178] on icon "Expand" at bounding box center [545, 179] width 7 height 4
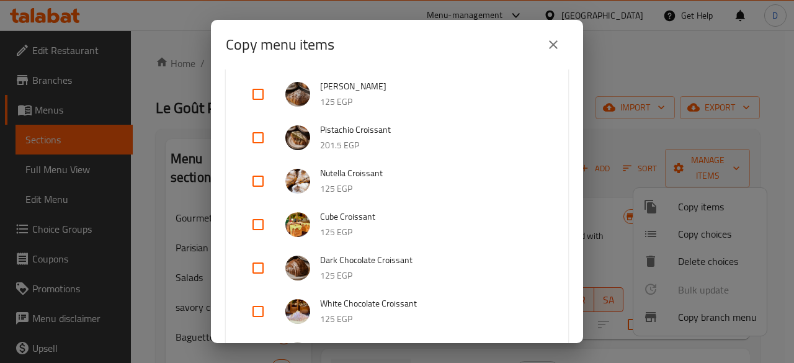
scroll to position [525, 0]
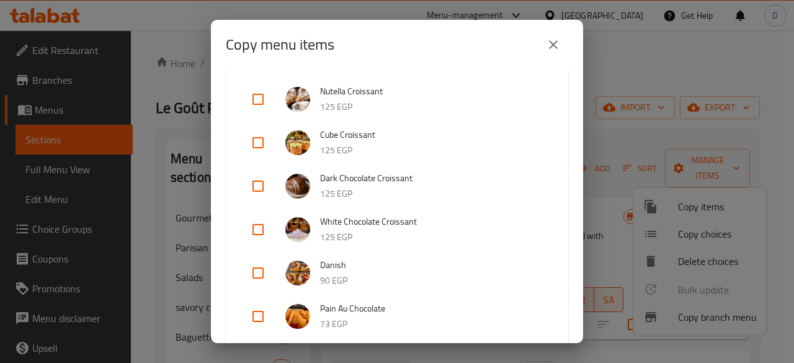
click at [259, 268] on input "checkbox" at bounding box center [258, 273] width 30 height 30
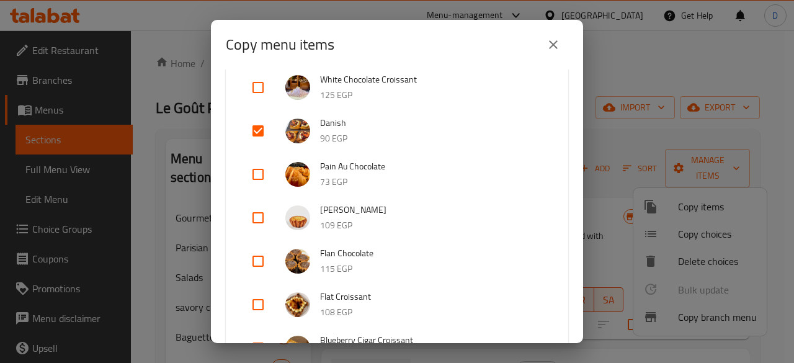
scroll to position [668, 0]
click at [262, 131] on input "checkbox" at bounding box center [258, 130] width 30 height 30
checkbox input "false"
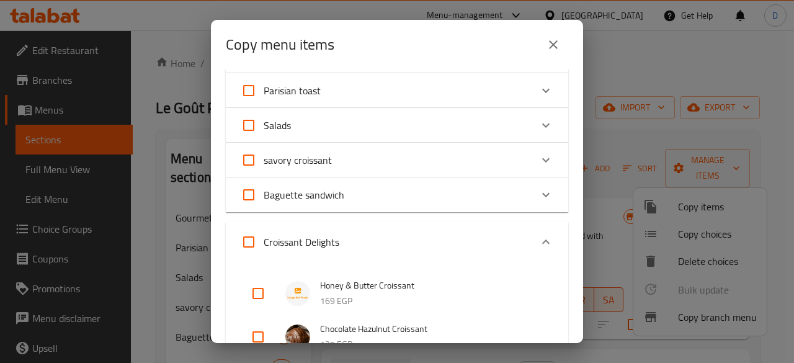
scroll to position [70, 0]
click at [536, 233] on div "Expand" at bounding box center [546, 243] width 30 height 30
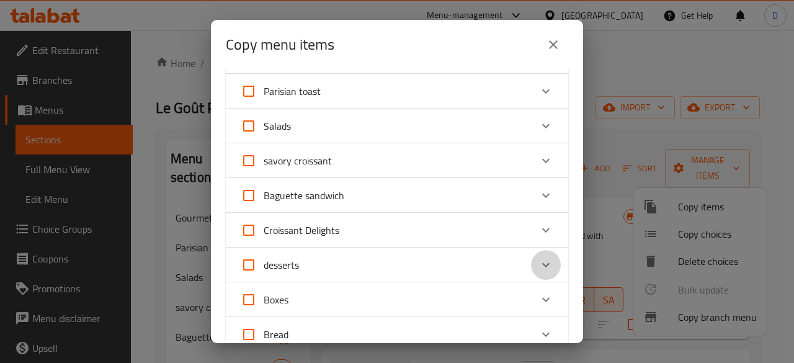
click at [536, 272] on div "Expand" at bounding box center [546, 265] width 30 height 30
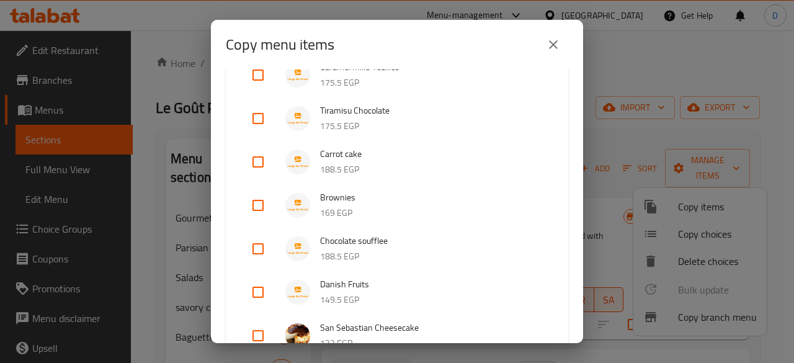
scroll to position [450, 0]
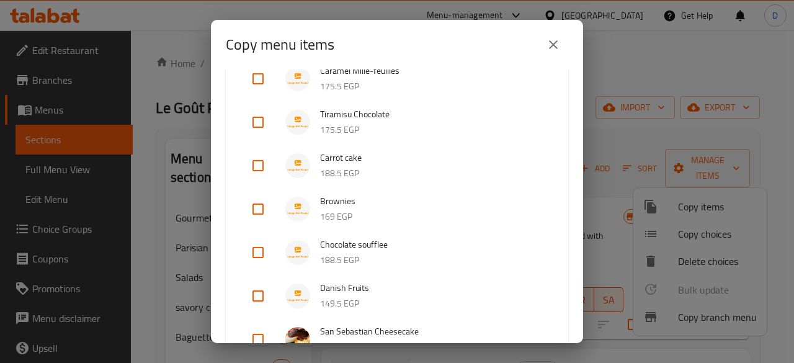
click at [252, 291] on input "checkbox" at bounding box center [258, 296] width 30 height 30
checkbox input "true"
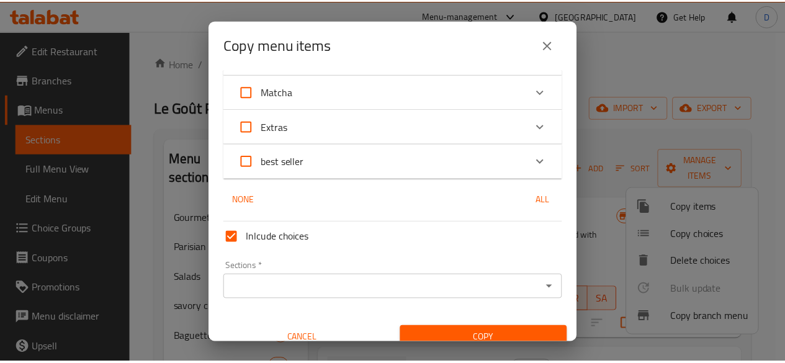
scroll to position [1424, 0]
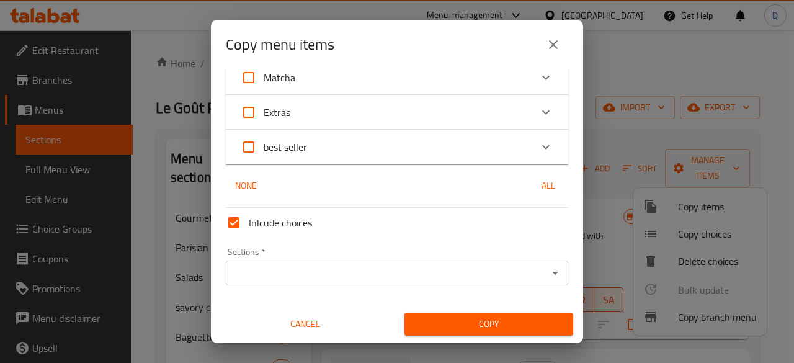
click at [382, 266] on input "Sections   *" at bounding box center [387, 272] width 315 height 17
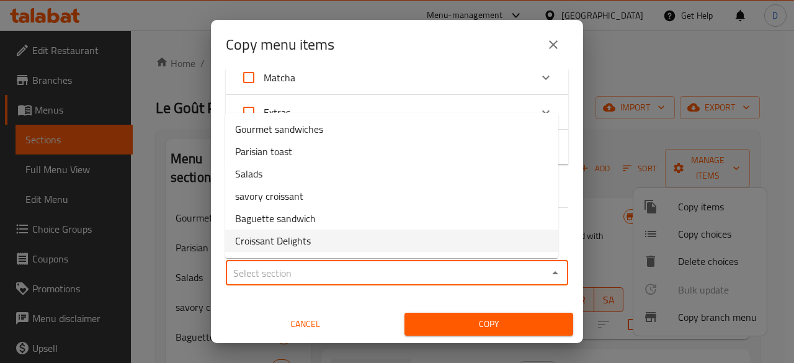
click at [379, 235] on li "Croissant Delights" at bounding box center [391, 241] width 333 height 22
type input "Croissant Delights"
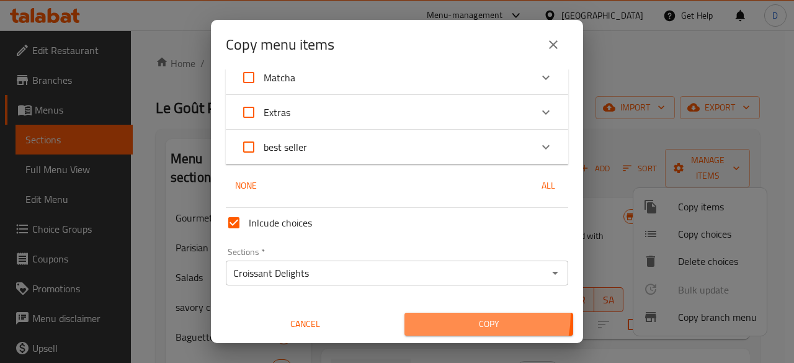
click at [456, 315] on button "Copy" at bounding box center [489, 324] width 169 height 23
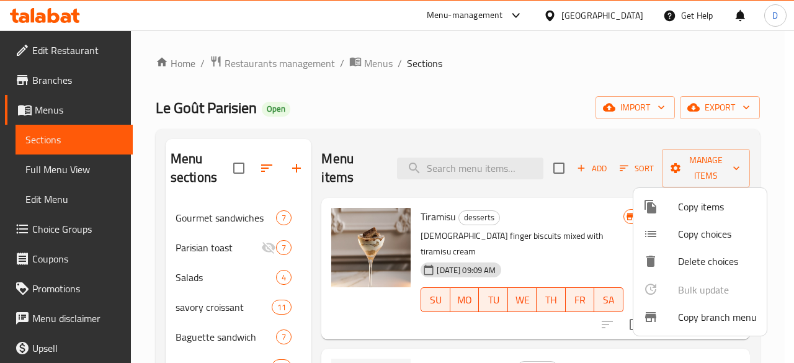
click at [474, 114] on div at bounding box center [397, 181] width 794 height 363
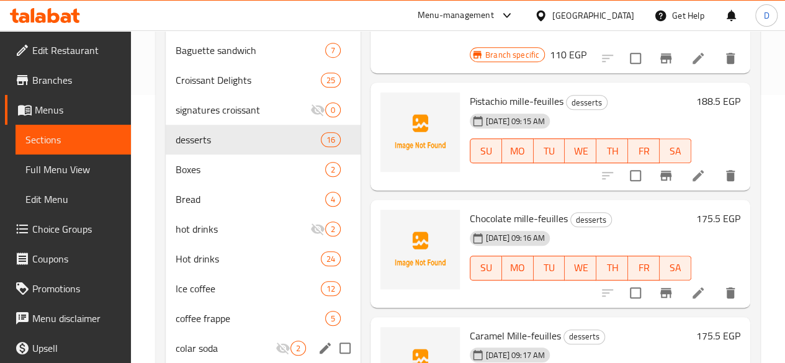
scroll to position [402, 0]
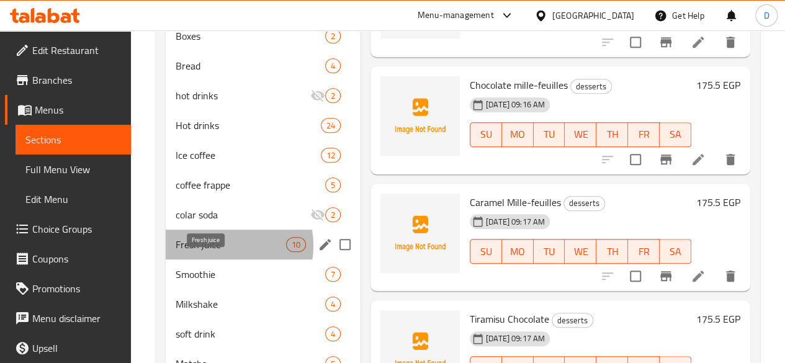
click at [218, 252] on span "Fresh juice" at bounding box center [231, 244] width 110 height 15
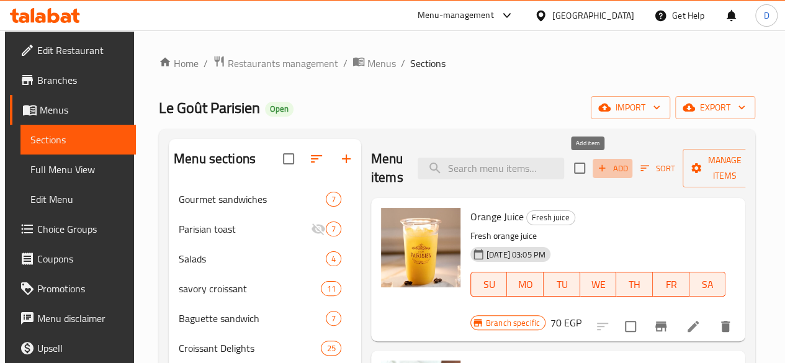
click at [596, 166] on icon "button" at bounding box center [601, 168] width 11 height 11
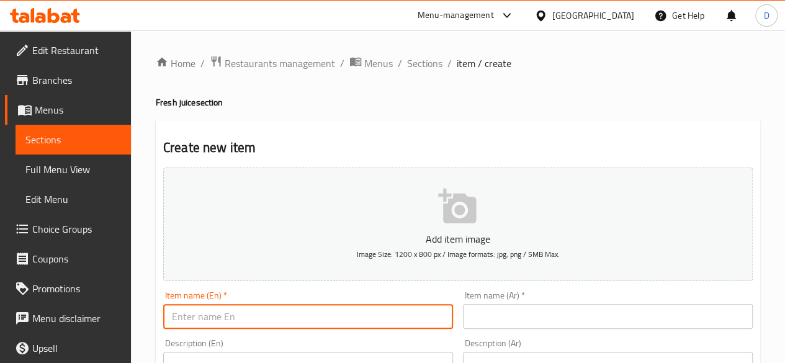
click at [287, 321] on input "text" at bounding box center [308, 316] width 290 height 25
type input "Avocado"
click at [516, 308] on input "text" at bounding box center [608, 316] width 290 height 25
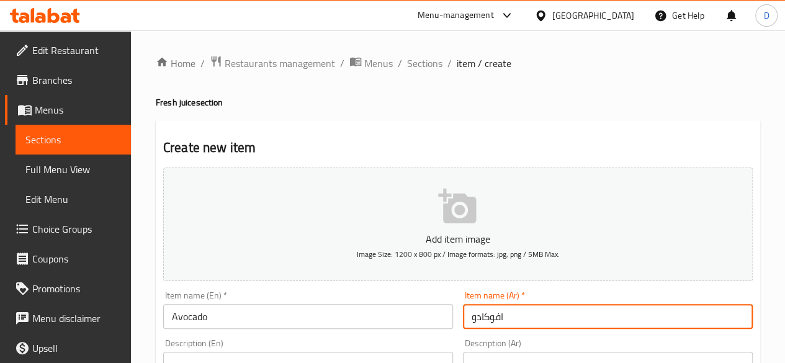
type input "افوكادو"
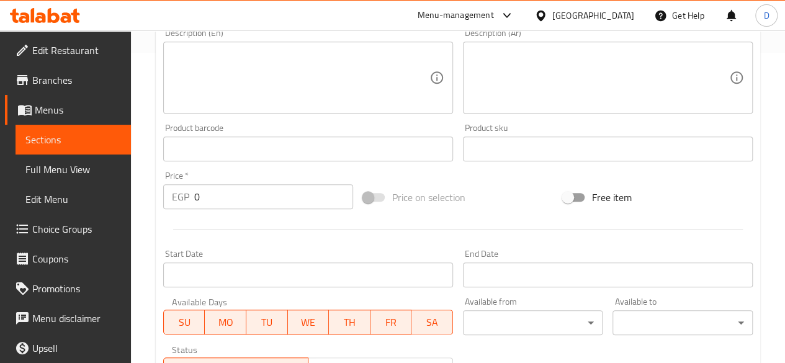
scroll to position [312, 0]
click at [303, 202] on input "0" at bounding box center [273, 194] width 159 height 25
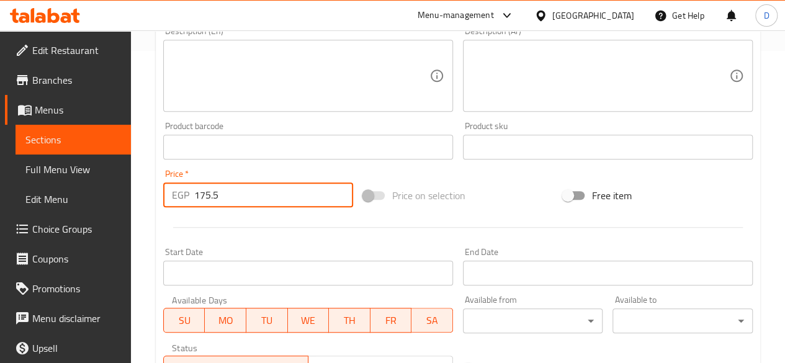
scroll to position [513, 0]
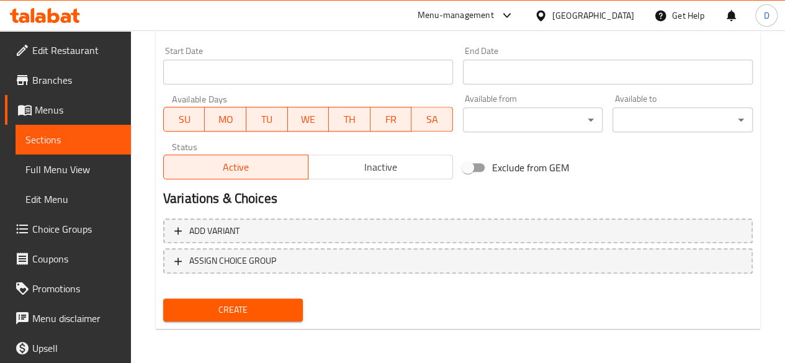
type input "175.5"
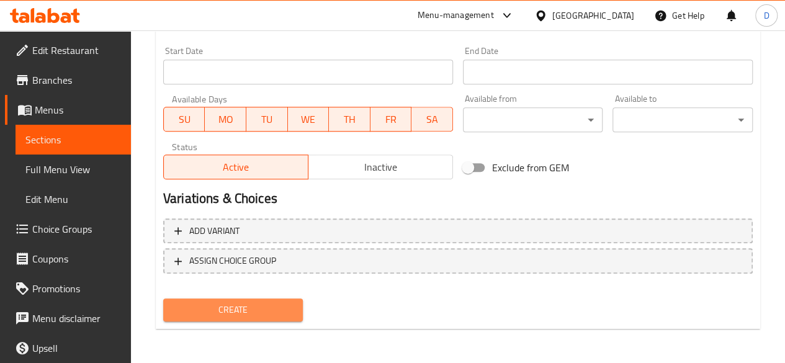
click at [243, 309] on span "Create" at bounding box center [233, 310] width 120 height 16
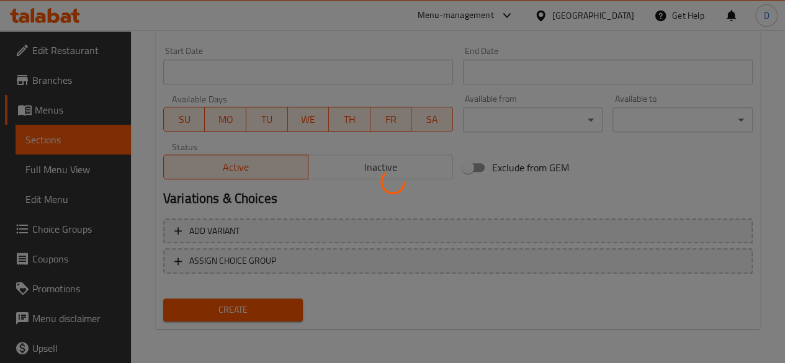
type input "0"
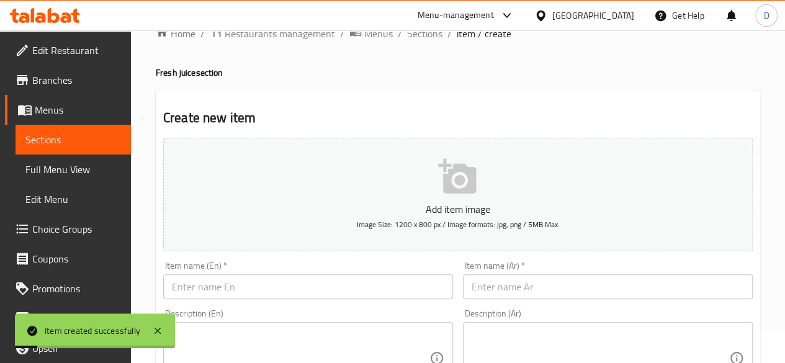
scroll to position [0, 0]
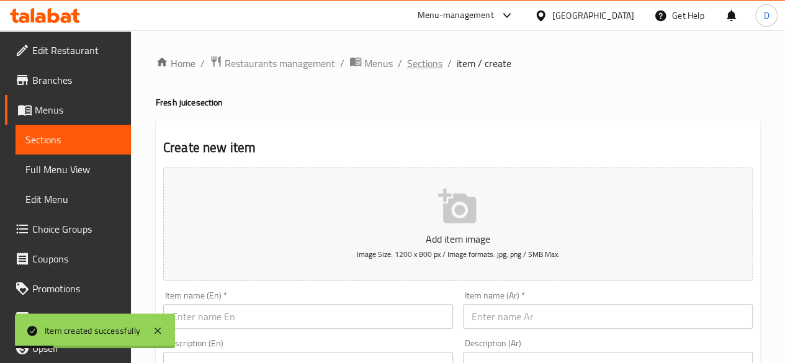
click at [418, 64] on span "Sections" at bounding box center [424, 63] width 35 height 15
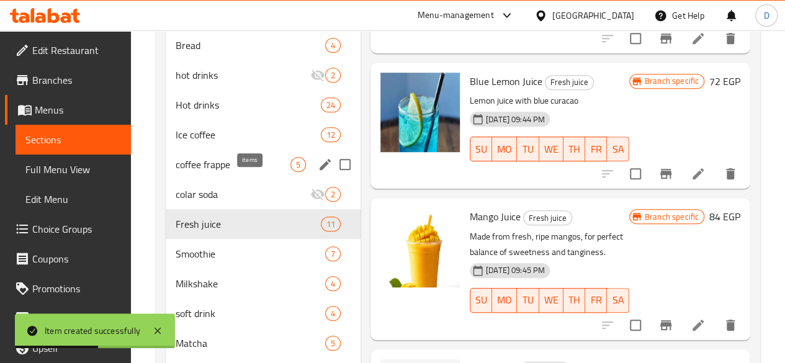
scroll to position [484, 0]
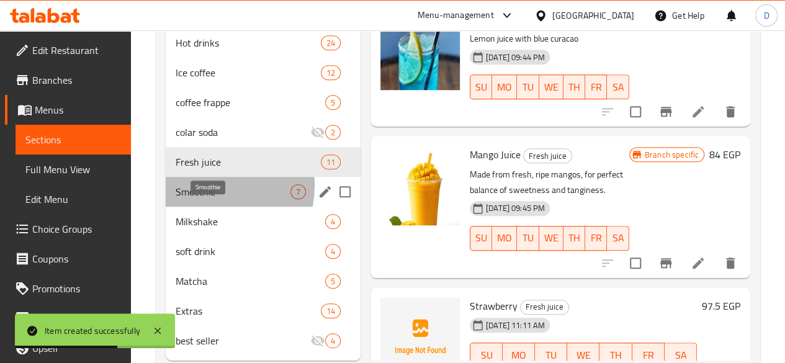
click at [210, 199] on span "Smoothie" at bounding box center [233, 191] width 115 height 15
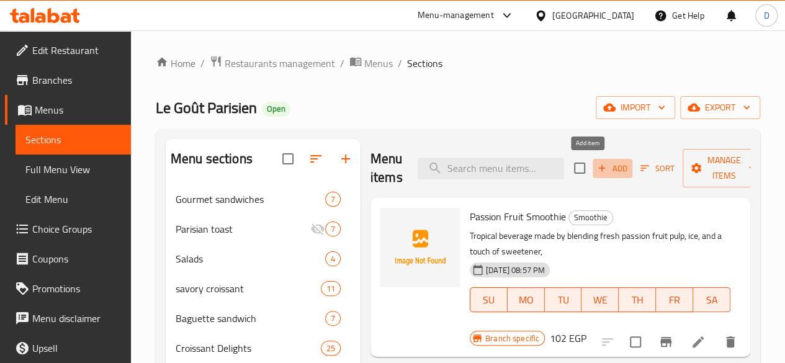
click at [596, 170] on span "Add" at bounding box center [613, 168] width 34 height 14
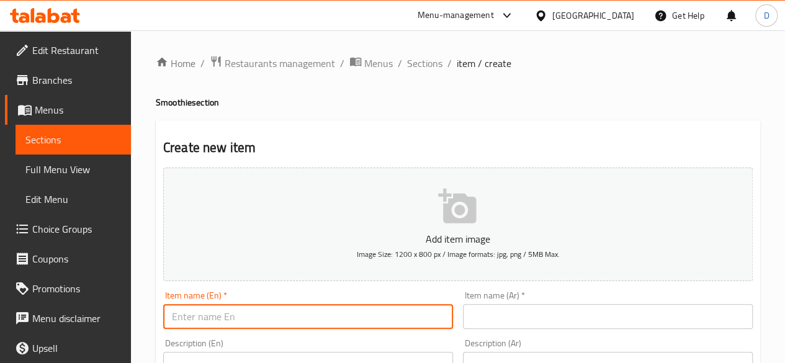
click at [289, 310] on input "text" at bounding box center [308, 316] width 290 height 25
type input "Watermelon"
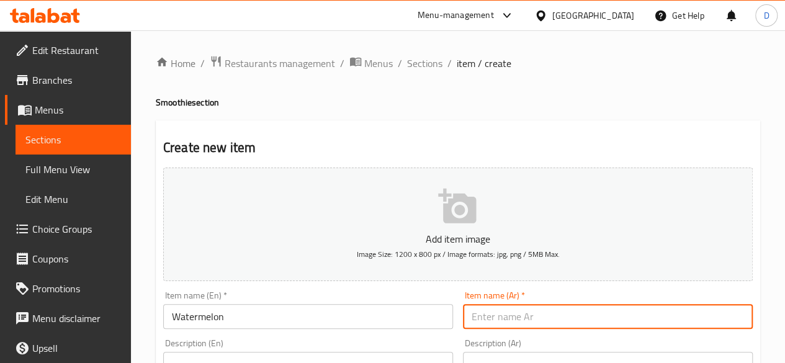
click at [498, 307] on input "text" at bounding box center [608, 316] width 290 height 25
type input "بطيخ"
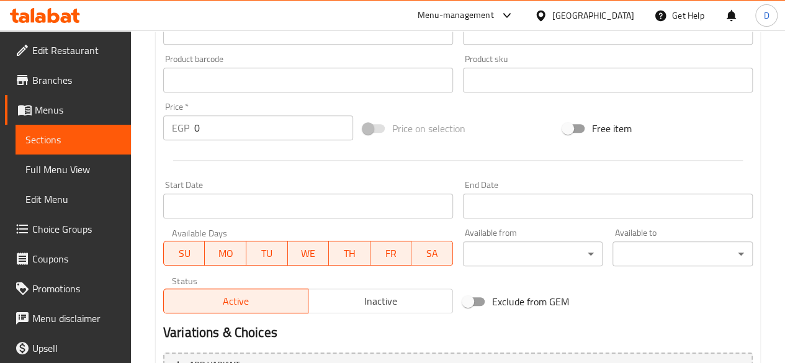
scroll to position [377, 0]
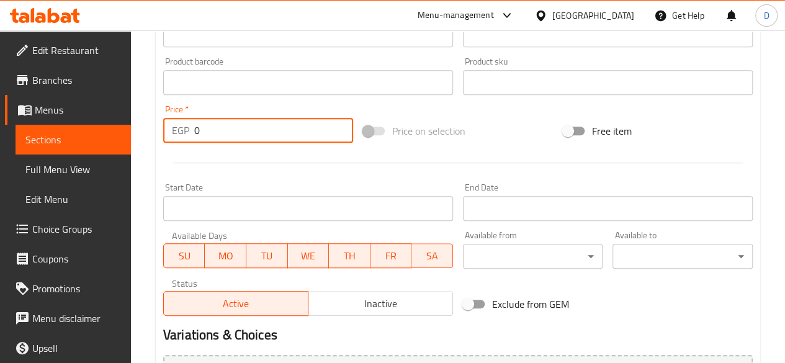
click at [229, 121] on input "0" at bounding box center [273, 130] width 159 height 25
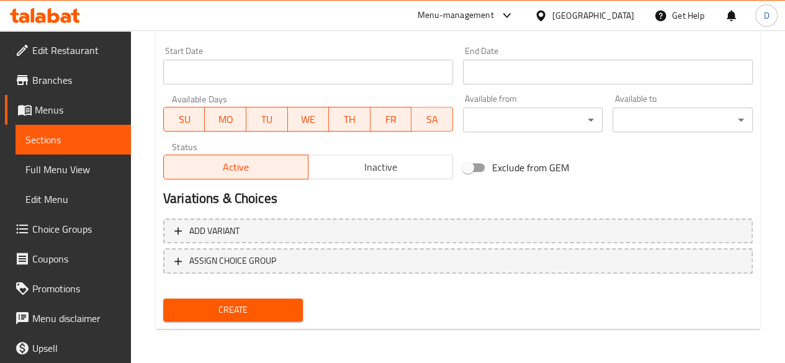
type input "136.5"
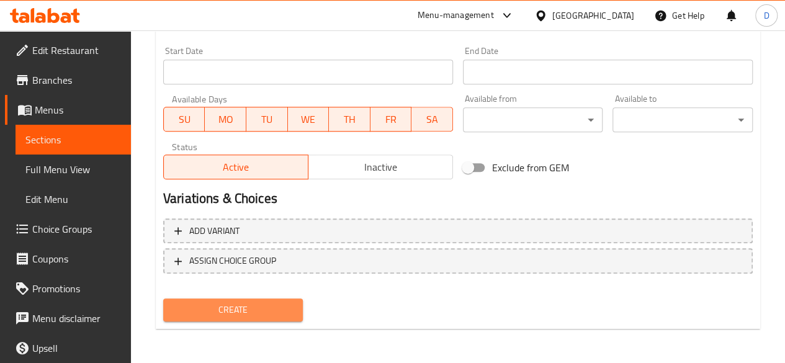
click at [230, 310] on span "Create" at bounding box center [233, 310] width 120 height 16
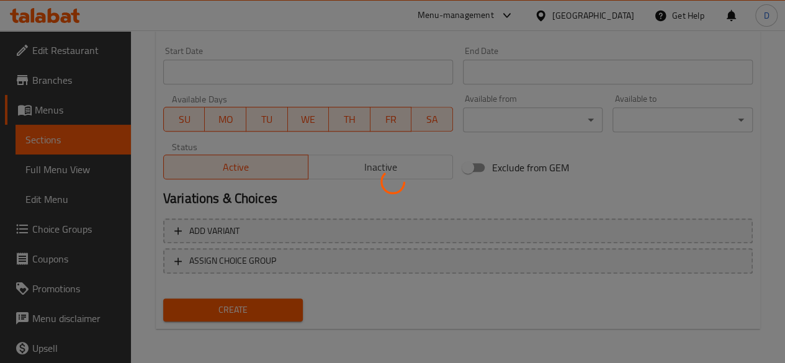
type input "0"
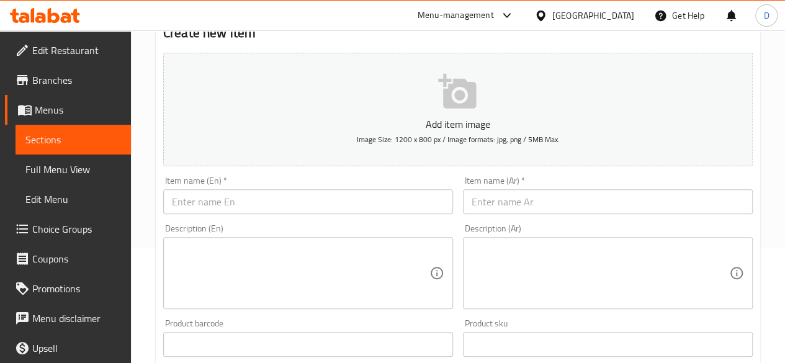
scroll to position [0, 0]
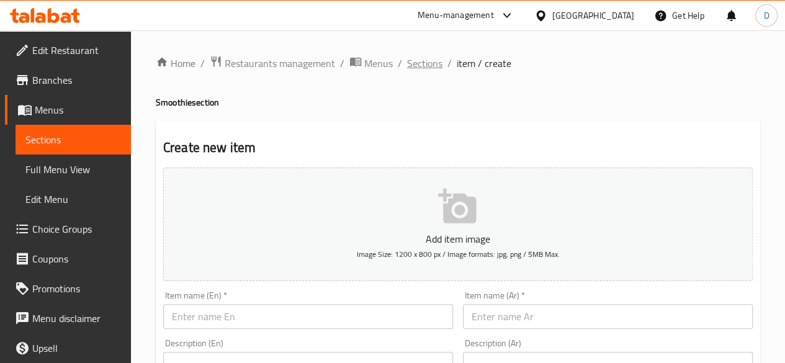
click at [429, 62] on span "Sections" at bounding box center [424, 63] width 35 height 15
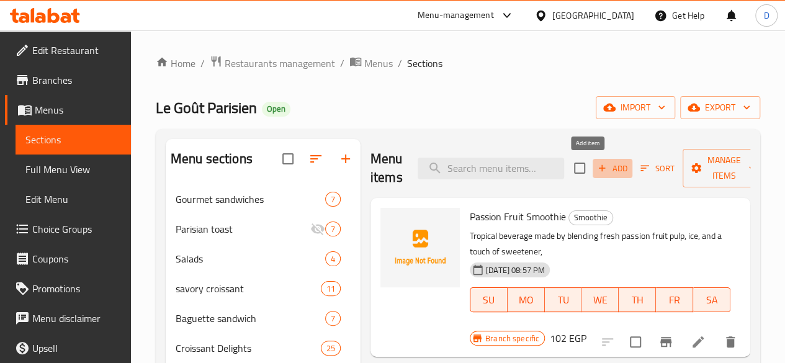
click at [596, 167] on span "Add" at bounding box center [613, 168] width 34 height 14
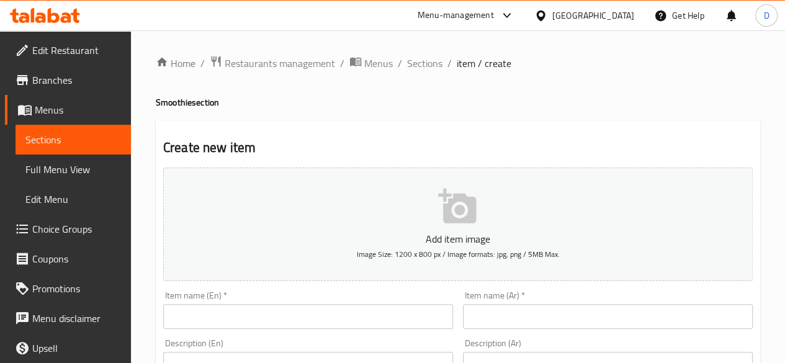
click at [279, 312] on input "text" at bounding box center [308, 316] width 290 height 25
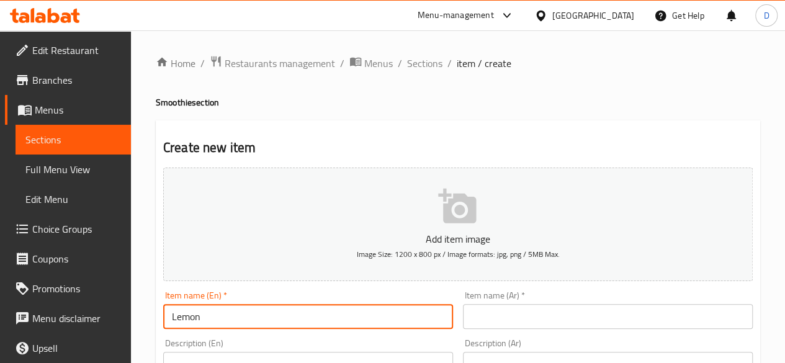
type input "Lemon"
click at [488, 325] on input "text" at bounding box center [608, 316] width 290 height 25
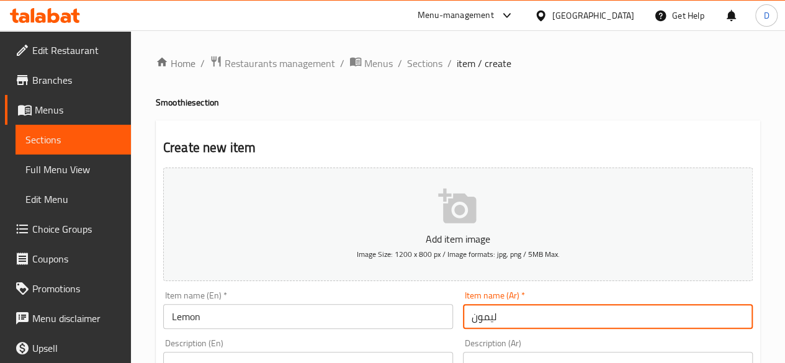
type input "ليمون"
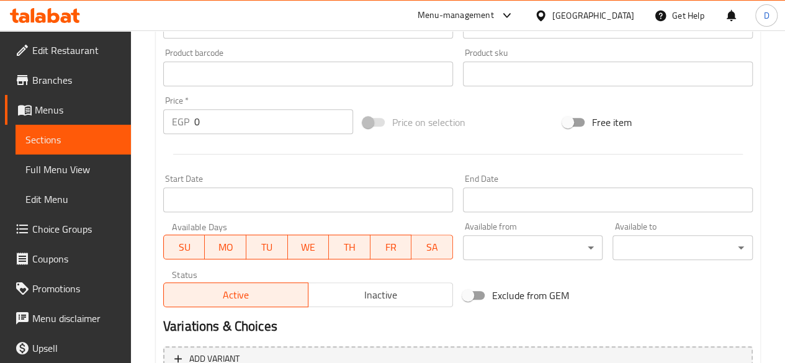
scroll to position [385, 0]
click at [235, 130] on input "0" at bounding box center [273, 122] width 159 height 25
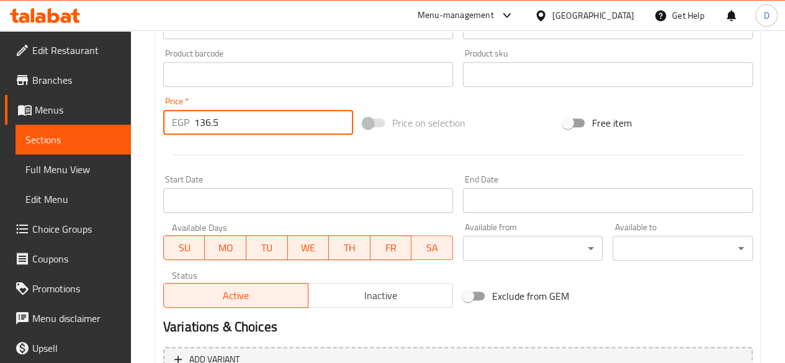
scroll to position [513, 0]
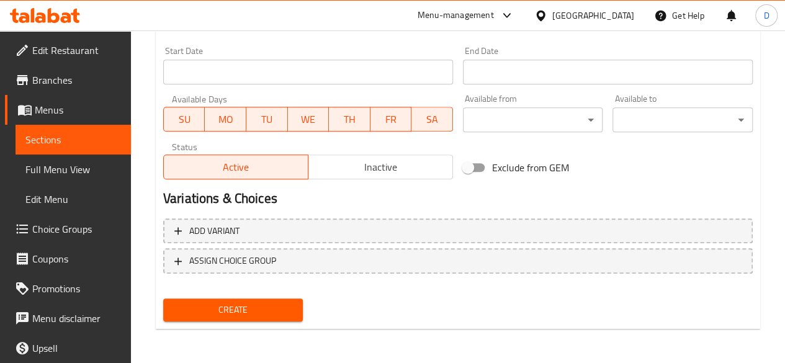
type input "136.5"
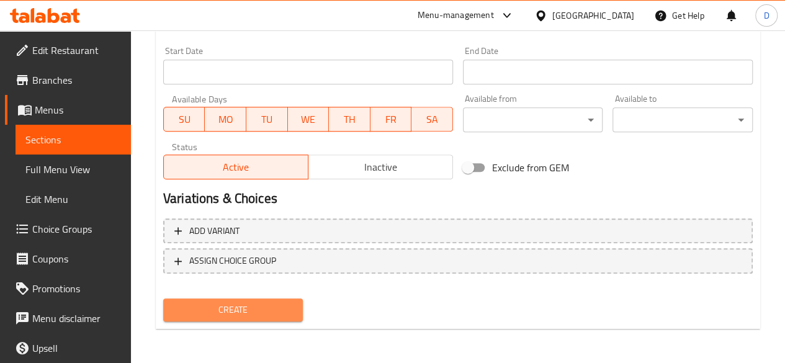
click at [249, 317] on button "Create" at bounding box center [233, 310] width 140 height 23
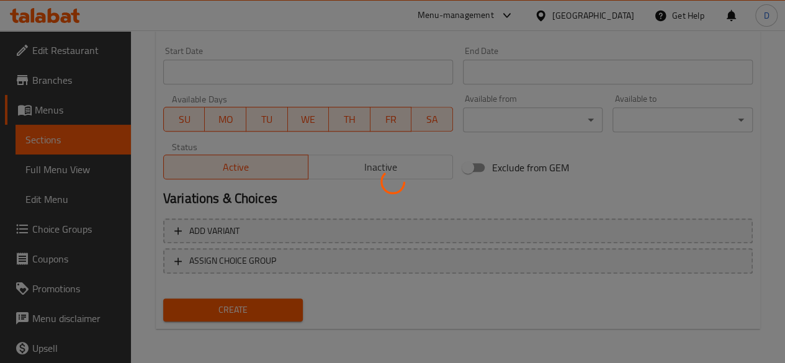
type input "0"
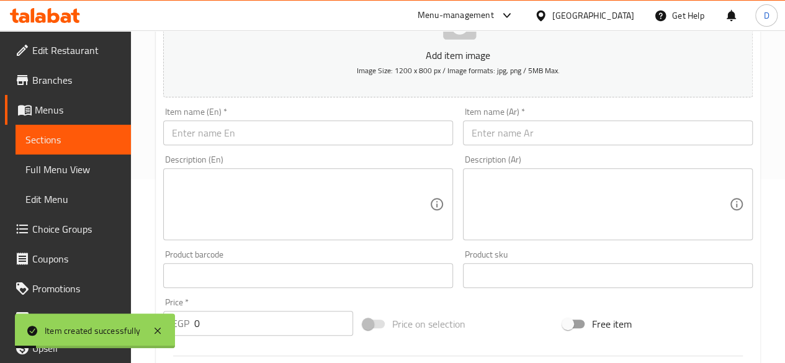
scroll to position [167, 0]
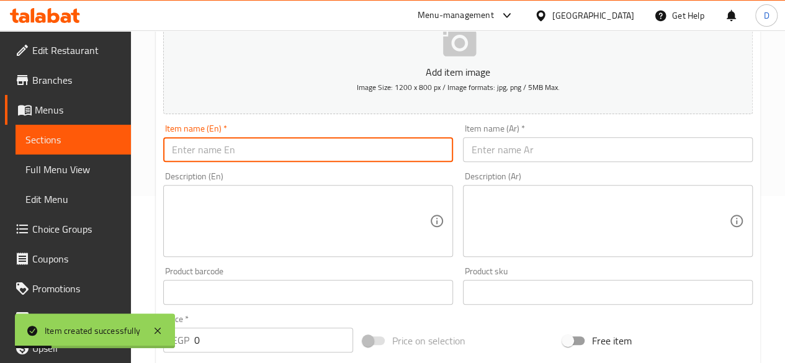
click at [233, 159] on input "text" at bounding box center [308, 149] width 290 height 25
type input "Lemon mint"
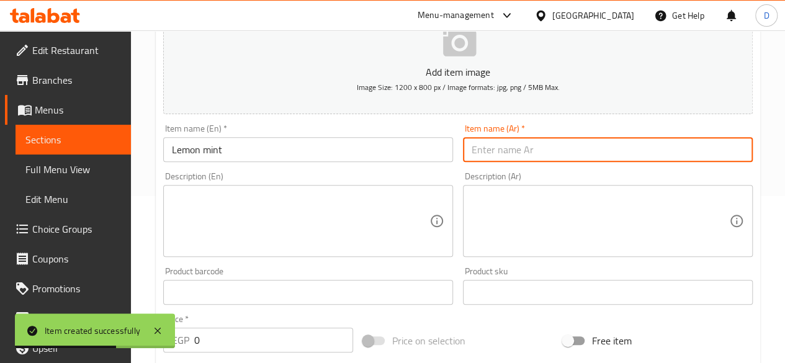
click at [493, 153] on input "text" at bounding box center [608, 149] width 290 height 25
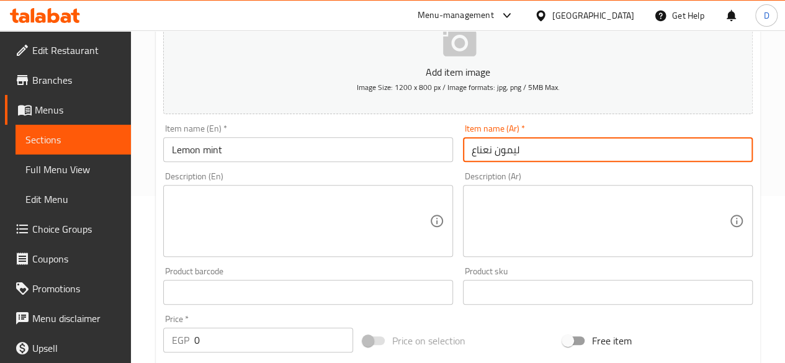
type input "ليمون نعناع"
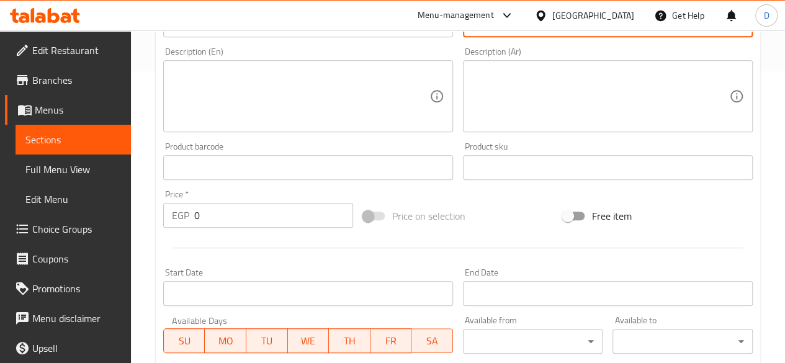
scroll to position [287, 0]
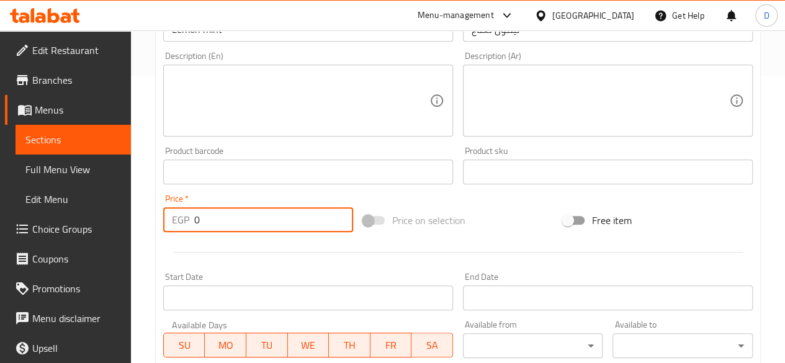
click at [276, 224] on input "0" at bounding box center [273, 219] width 159 height 25
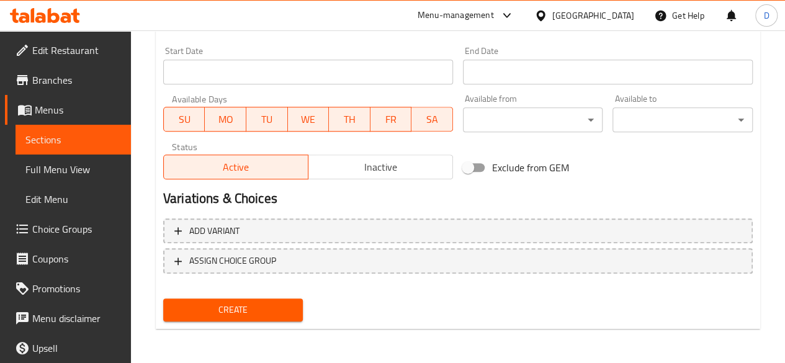
type input "136.5"
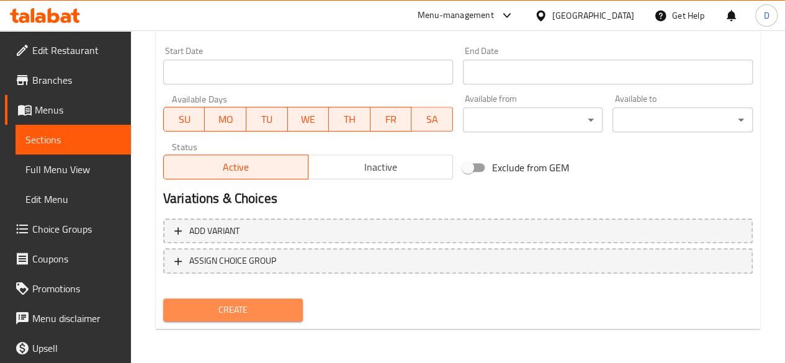
click at [242, 317] on span "Create" at bounding box center [233, 310] width 120 height 16
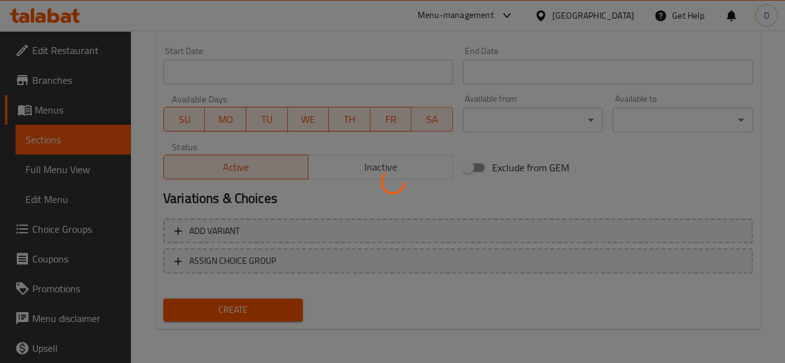
type input "0"
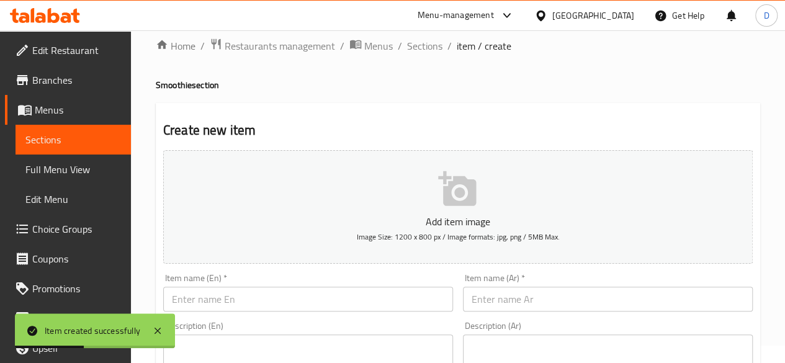
scroll to position [0, 0]
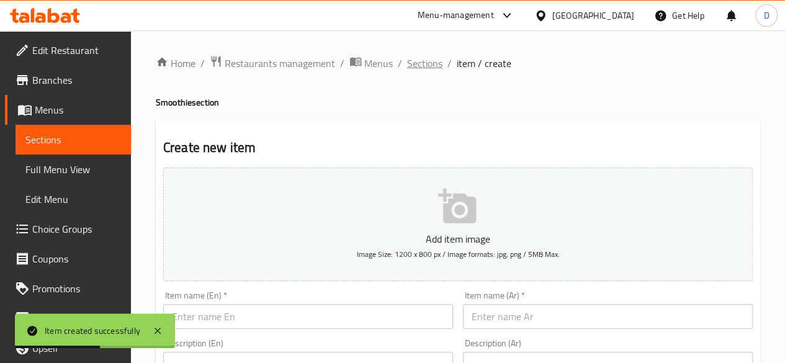
click at [418, 63] on span "Sections" at bounding box center [424, 63] width 35 height 15
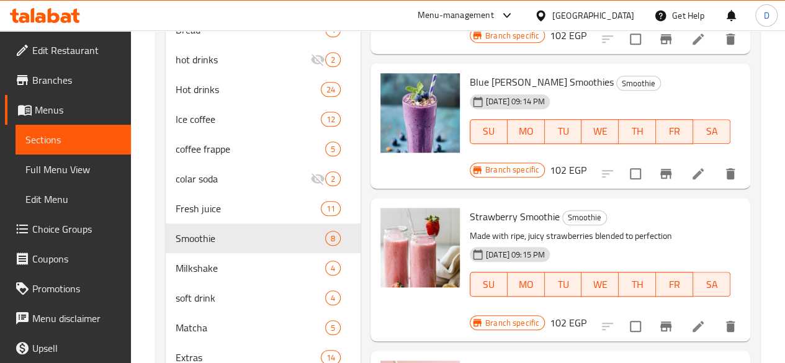
scroll to position [534, 0]
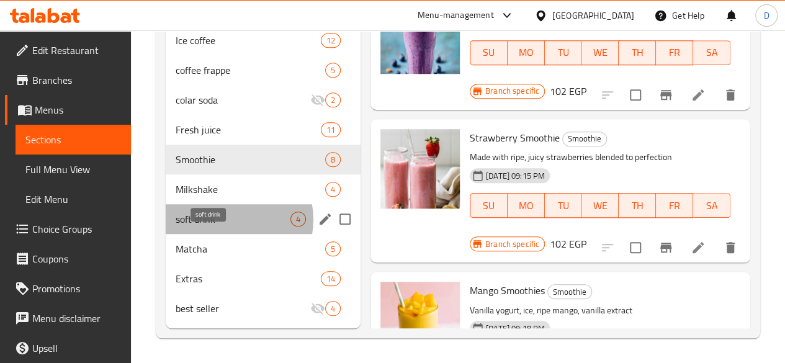
click at [231, 220] on span "soft drink" at bounding box center [233, 219] width 115 height 15
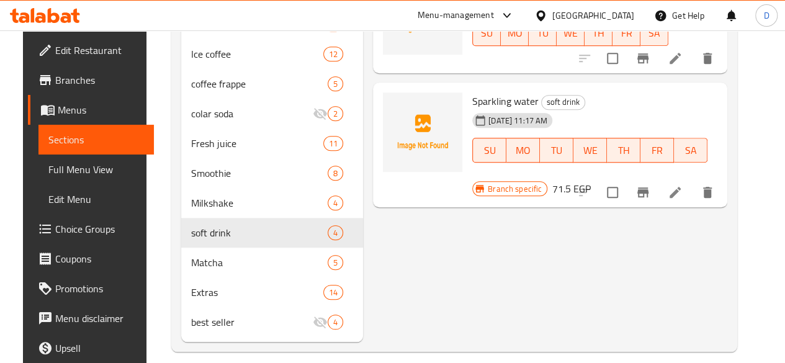
scroll to position [505, 0]
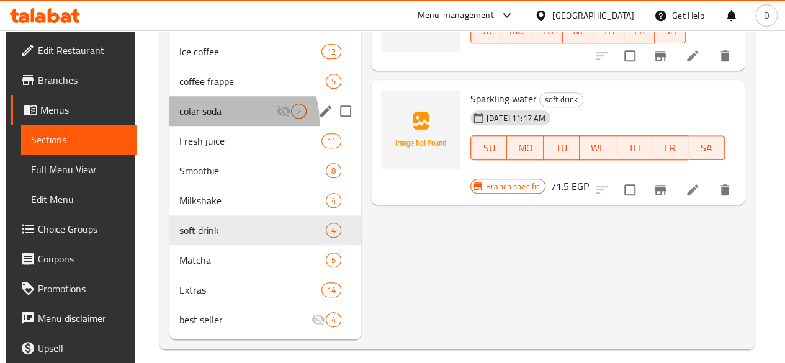
drag, startPoint x: 220, startPoint y: 141, endPoint x: 210, endPoint y: 124, distance: 20.0
click at [210, 124] on div "colar soda 2" at bounding box center [265, 111] width 192 height 30
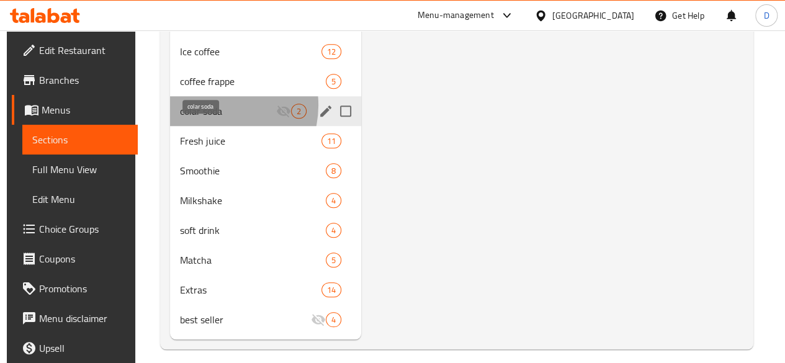
click at [210, 119] on span "colar soda" at bounding box center [228, 111] width 96 height 15
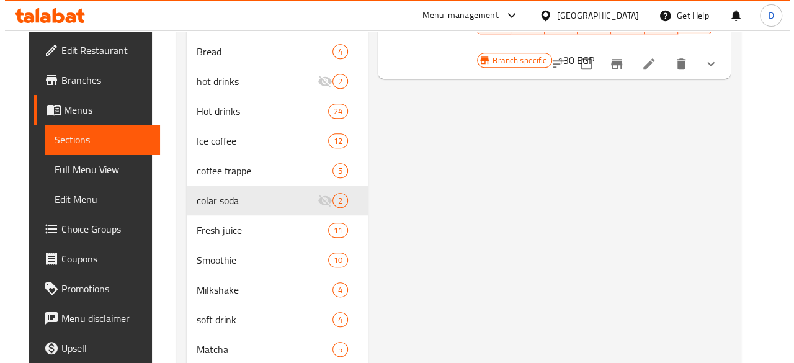
scroll to position [420, 0]
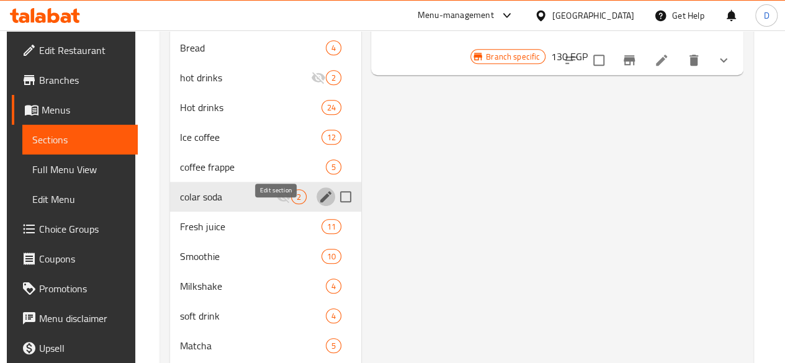
click at [318, 204] on icon "edit" at bounding box center [325, 196] width 15 height 15
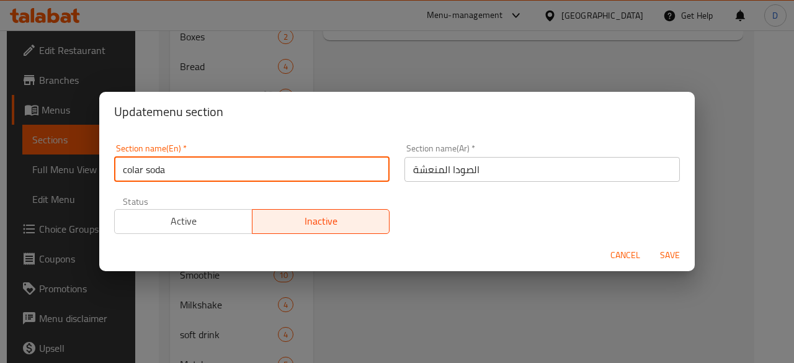
click at [227, 167] on input "colar soda" at bounding box center [252, 169] width 276 height 25
type input "c"
type input "Mojitos"
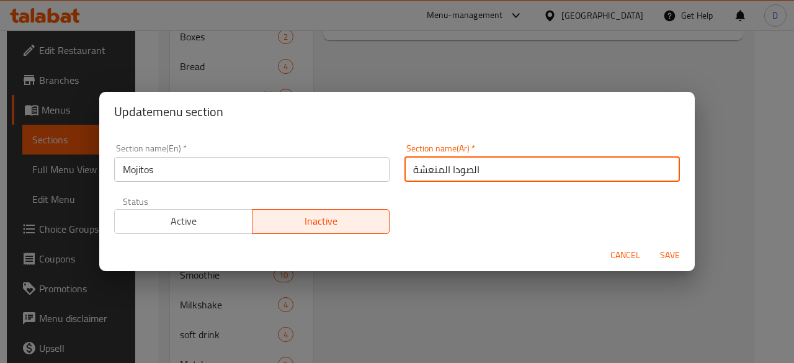
drag, startPoint x: 495, startPoint y: 162, endPoint x: 380, endPoint y: 168, distance: 114.4
click at [380, 168] on div "Section name(En)   * Mojitos Section name(En) * Section name(Ar)   * الصودا الم…" at bounding box center [397, 189] width 581 height 105
type input "موخيتو"
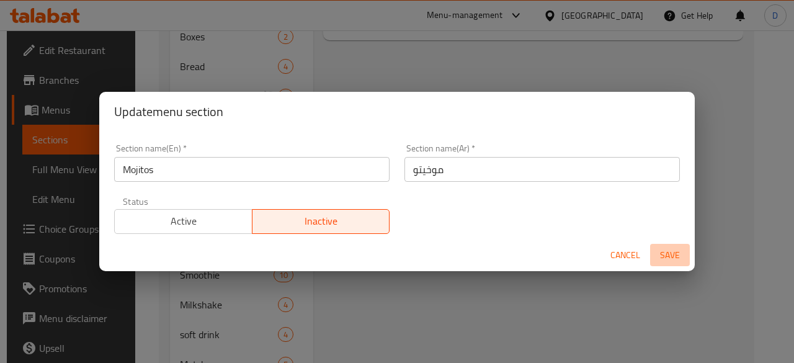
click at [670, 258] on span "Save" at bounding box center [670, 256] width 30 height 16
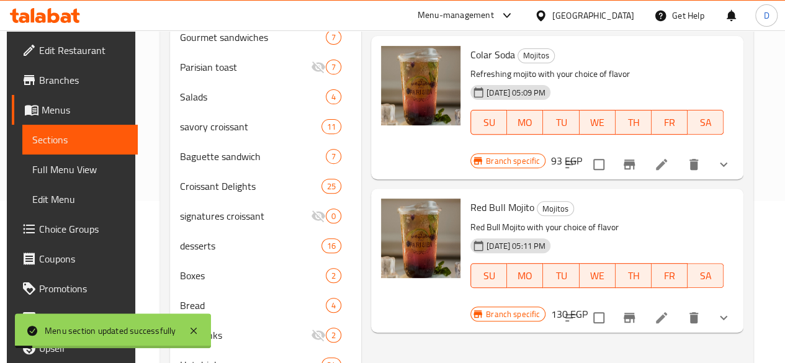
scroll to position [159, 0]
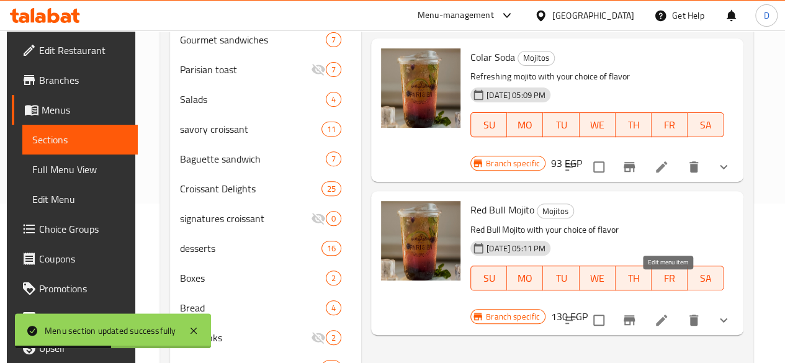
click at [665, 313] on icon at bounding box center [661, 320] width 15 height 15
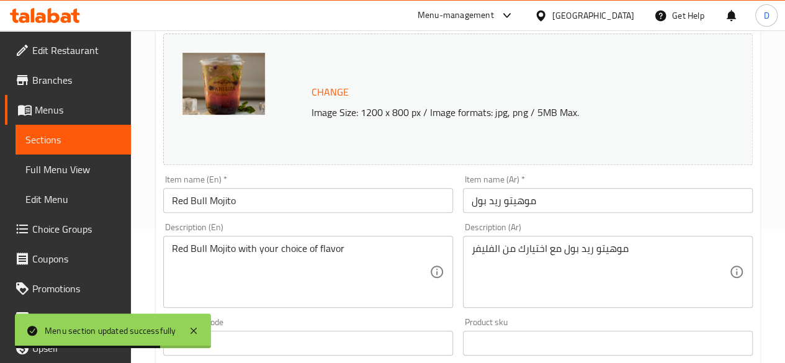
scroll to position [135, 0]
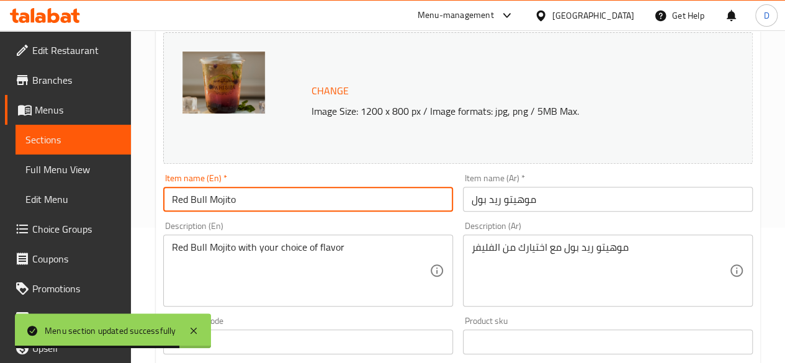
click at [204, 205] on input "Red Bull Mojito" at bounding box center [308, 199] width 290 height 25
drag, startPoint x: 207, startPoint y: 204, endPoint x: 163, endPoint y: 207, distance: 44.8
click at [163, 207] on div "Item name (En)   * Red Bull Mojito Item name (En) *" at bounding box center [308, 193] width 300 height 48
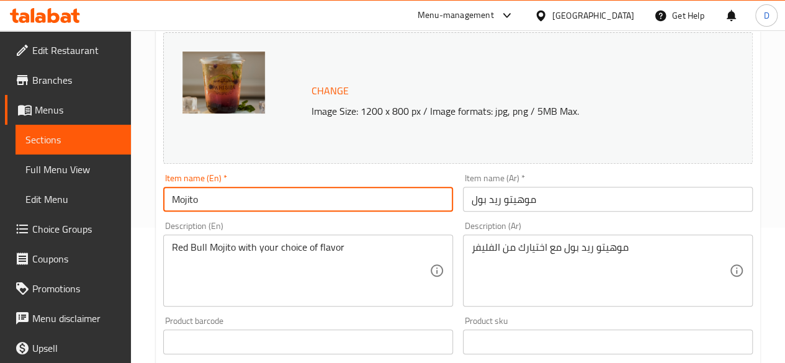
type input "Mojito"
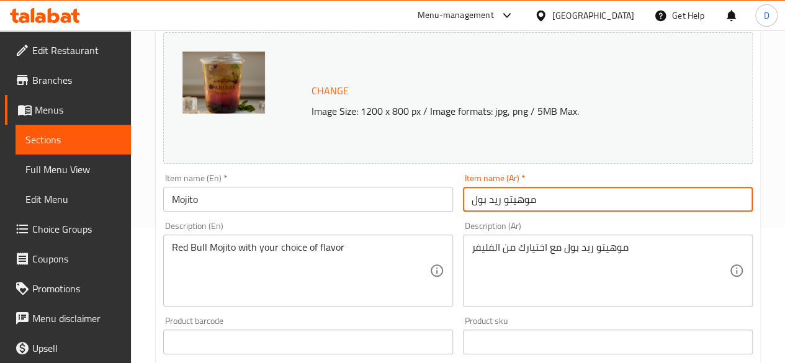
drag, startPoint x: 500, startPoint y: 205, endPoint x: 459, endPoint y: 201, distance: 41.1
click at [459, 201] on div "Item name (Ar)   * موهيتو ريد بول Item name (Ar) *" at bounding box center [608, 193] width 300 height 48
type input "موهيتو باريزيان"
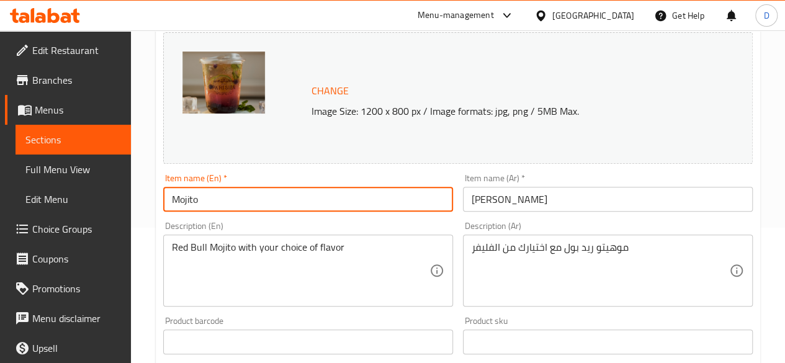
click at [403, 199] on input "Mojito" at bounding box center [308, 199] width 290 height 25
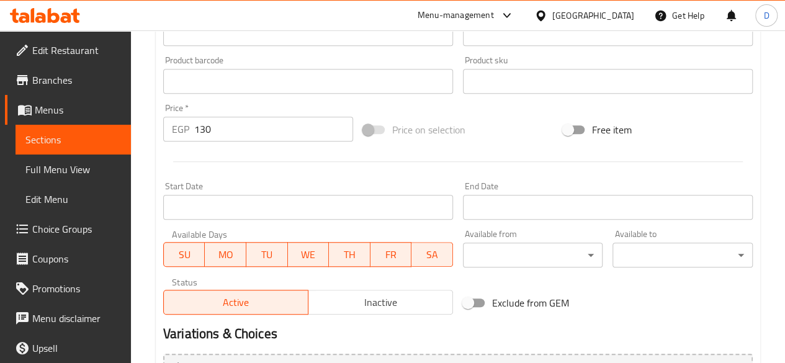
scroll to position [552, 0]
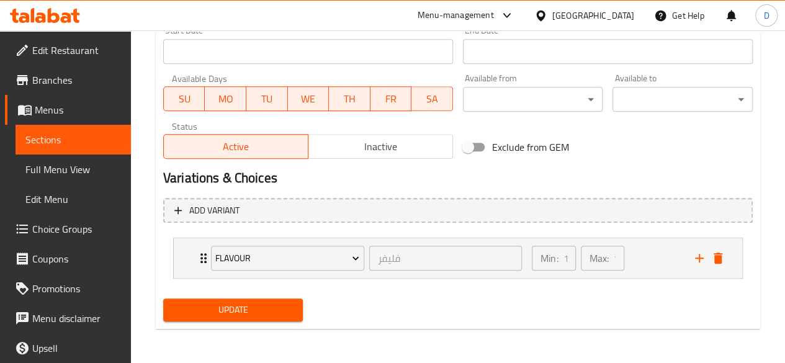
type input "Mojito Parisien"
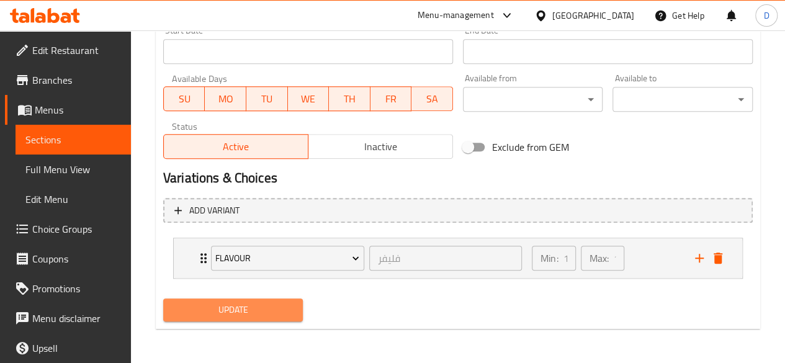
click at [269, 306] on span "Update" at bounding box center [233, 310] width 120 height 16
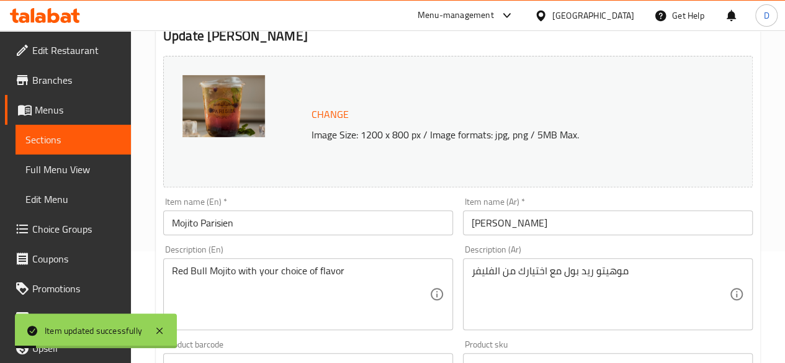
scroll to position [0, 0]
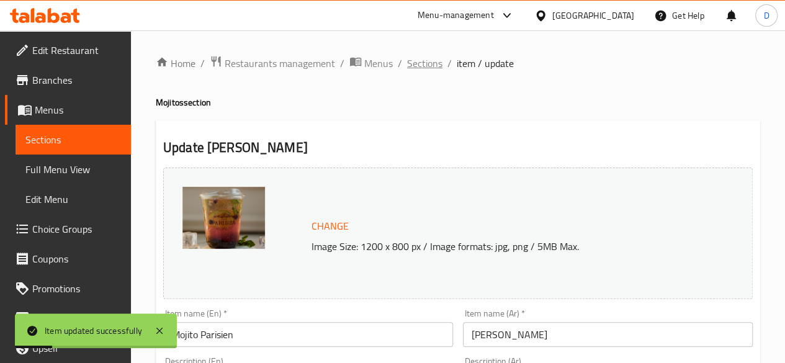
click at [427, 59] on span "Sections" at bounding box center [424, 63] width 35 height 15
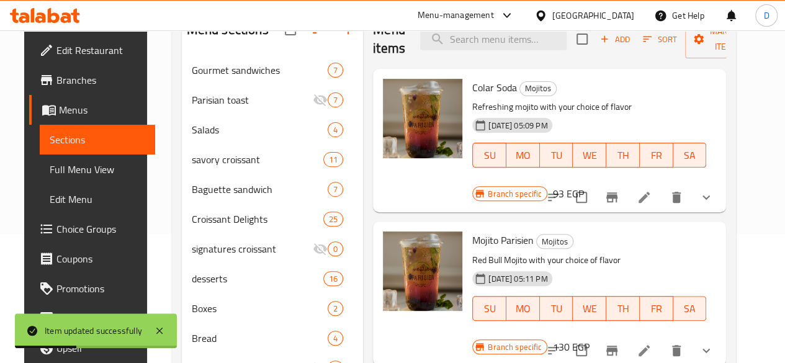
scroll to position [175, 0]
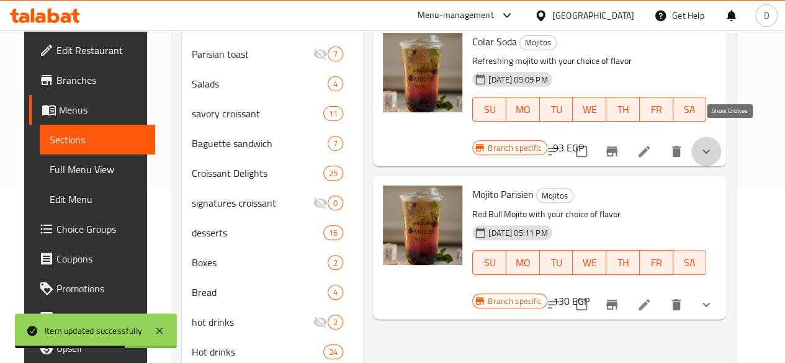
click at [714, 144] on icon "show more" at bounding box center [706, 151] width 15 height 15
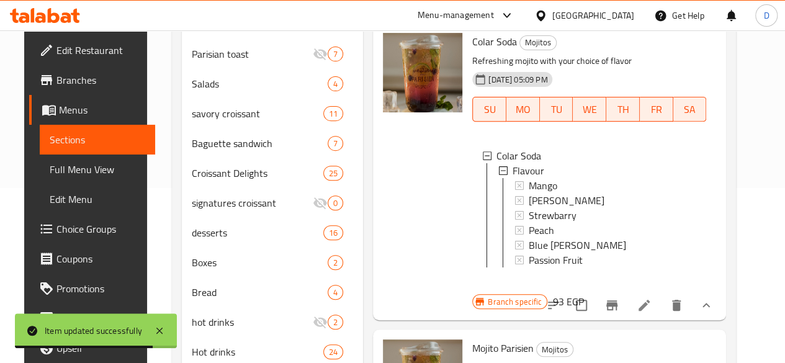
scroll to position [1, 0]
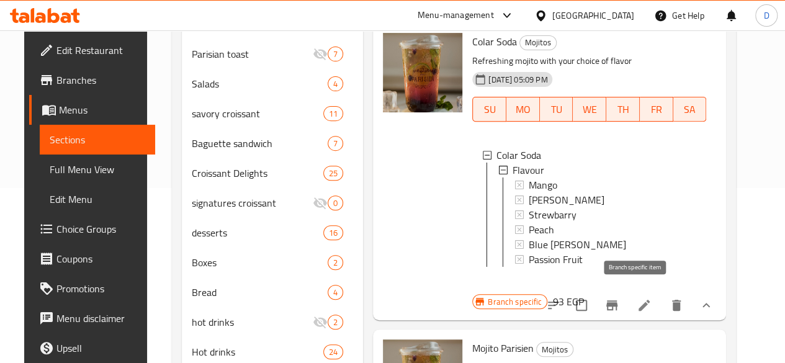
click at [618, 300] on icon "Branch-specific-item" at bounding box center [611, 305] width 11 height 10
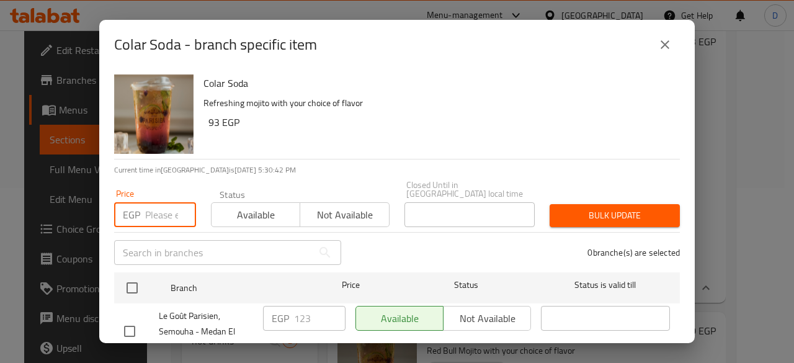
click at [160, 218] on input "number" at bounding box center [170, 214] width 51 height 25
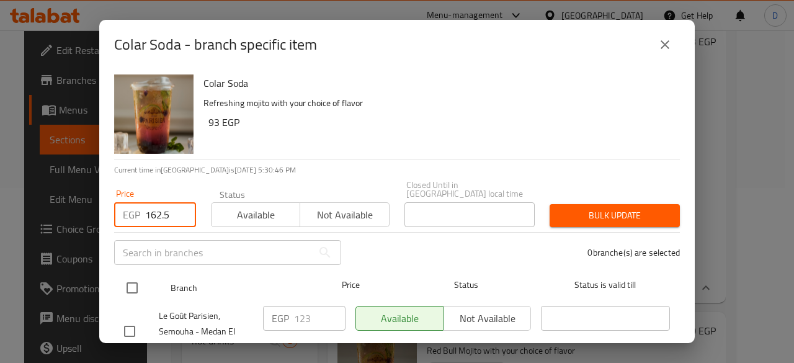
type input "162.5"
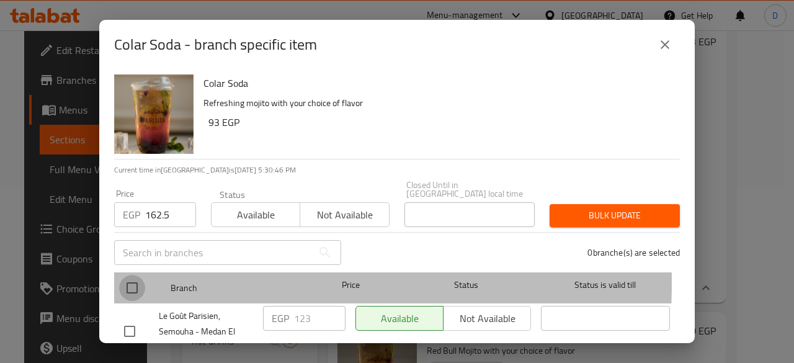
click at [133, 275] on input "checkbox" at bounding box center [132, 288] width 26 height 26
checkbox input "true"
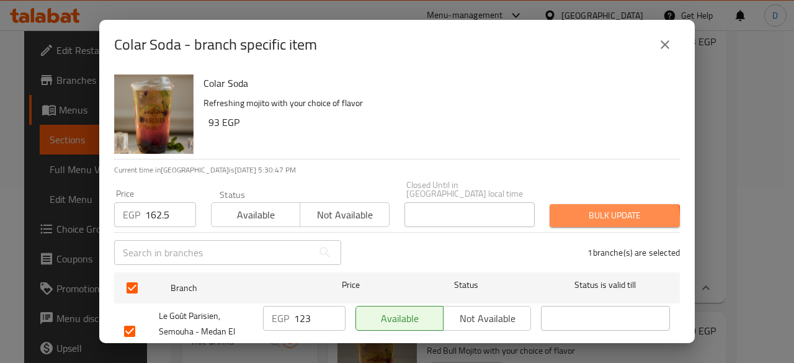
click at [582, 212] on span "Bulk update" at bounding box center [615, 216] width 110 height 16
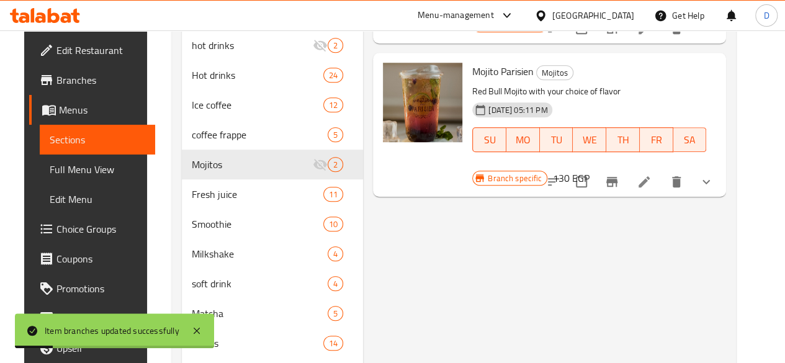
scroll to position [451, 0]
click at [618, 177] on icon "Branch-specific-item" at bounding box center [611, 182] width 11 height 10
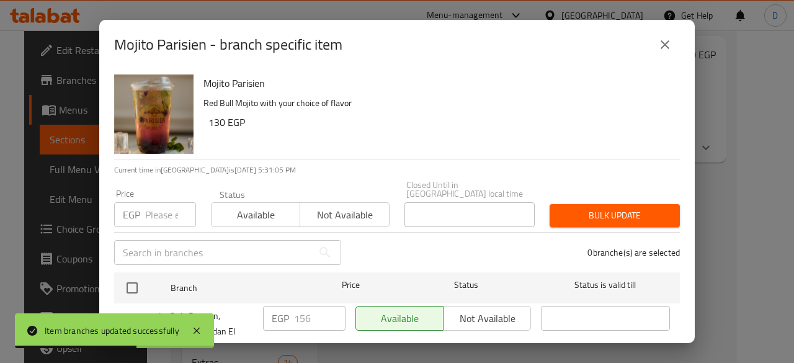
click at [149, 205] on input "number" at bounding box center [170, 214] width 51 height 25
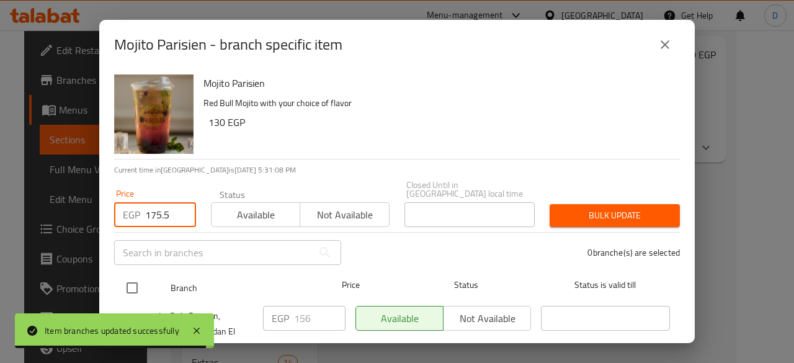
type input "175.5"
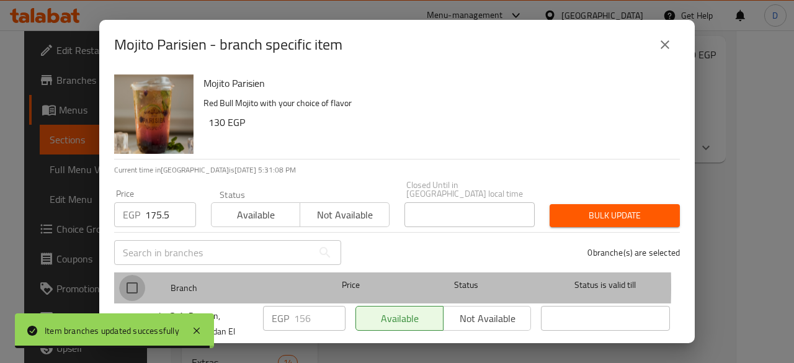
click at [142, 277] on input "checkbox" at bounding box center [132, 288] width 26 height 26
checkbox input "true"
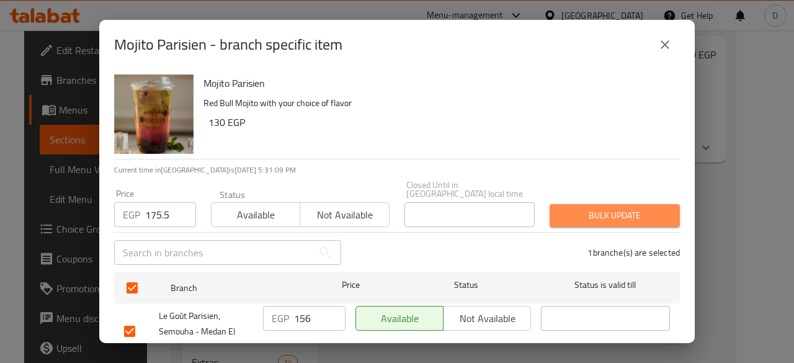
click at [608, 208] on span "Bulk update" at bounding box center [615, 216] width 110 height 16
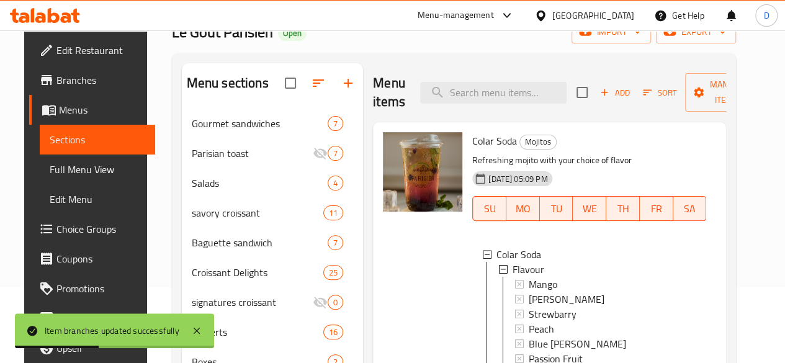
scroll to position [0, 0]
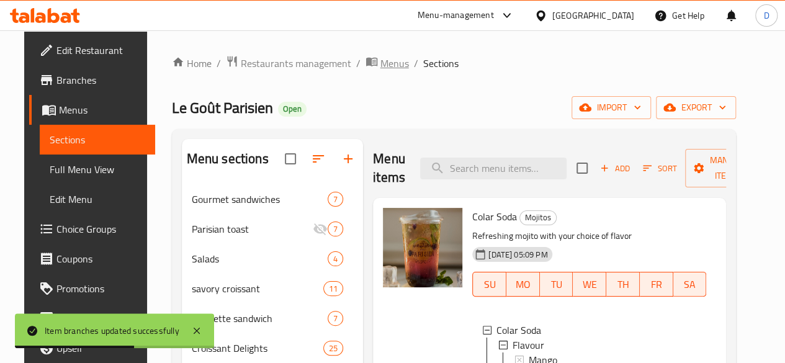
click at [384, 61] on span "Menus" at bounding box center [394, 63] width 29 height 15
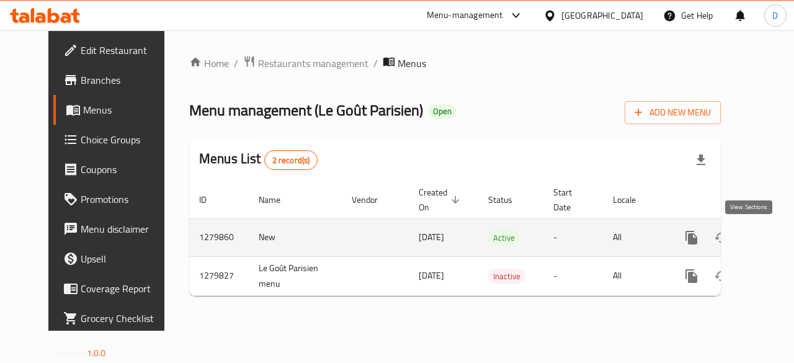
click at [774, 240] on icon "enhanced table" at bounding box center [781, 237] width 15 height 15
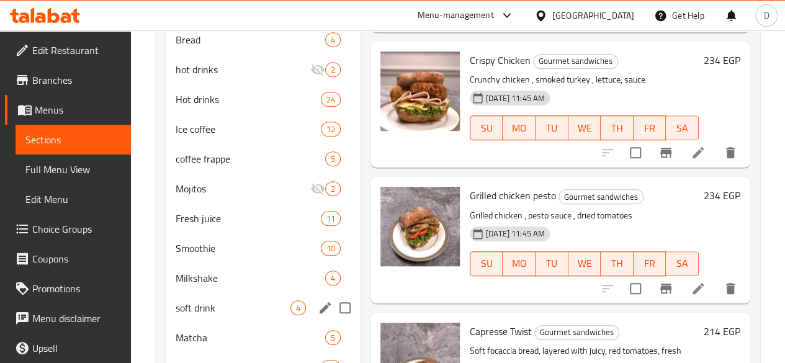
scroll to position [455, 0]
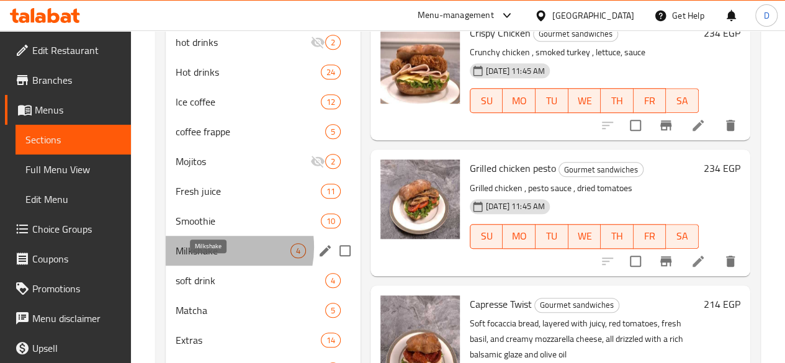
click at [209, 258] on span "Milkshake" at bounding box center [233, 250] width 115 height 15
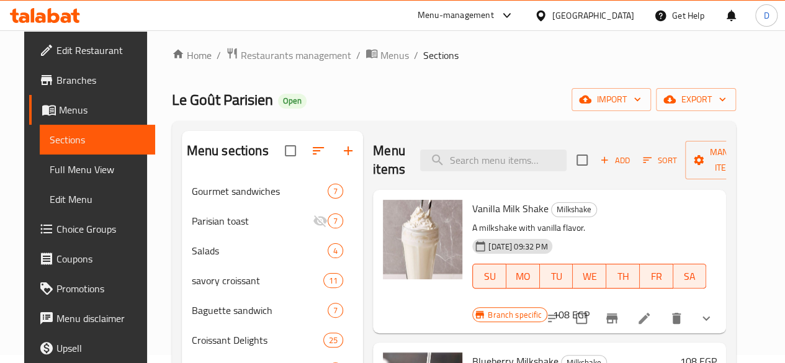
scroll to position [7, 0]
click at [598, 163] on span "Add" at bounding box center [615, 161] width 34 height 14
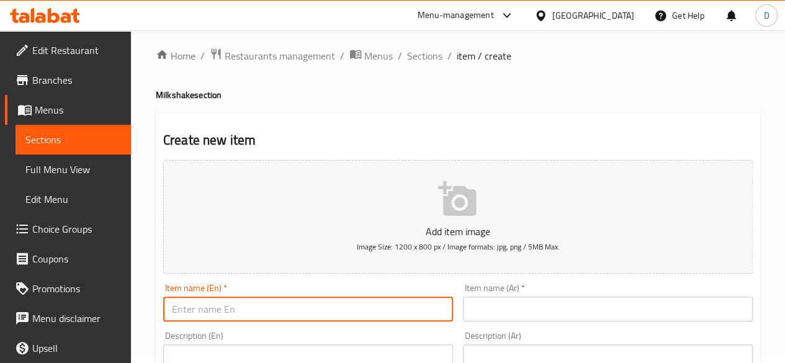
click at [285, 303] on input "text" at bounding box center [308, 309] width 290 height 25
type input "Pistachio milkshake"
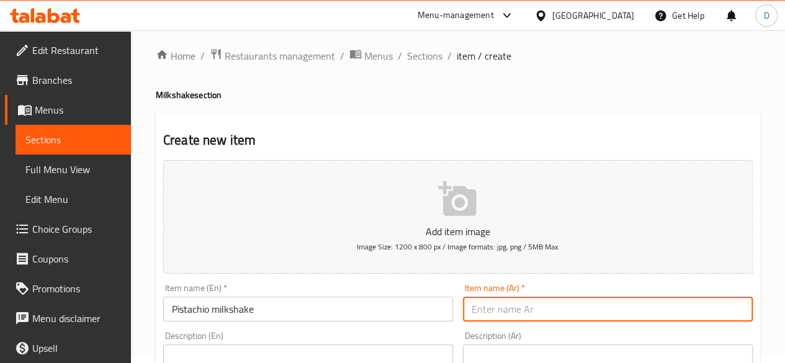
click at [490, 315] on input "text" at bounding box center [608, 309] width 290 height 25
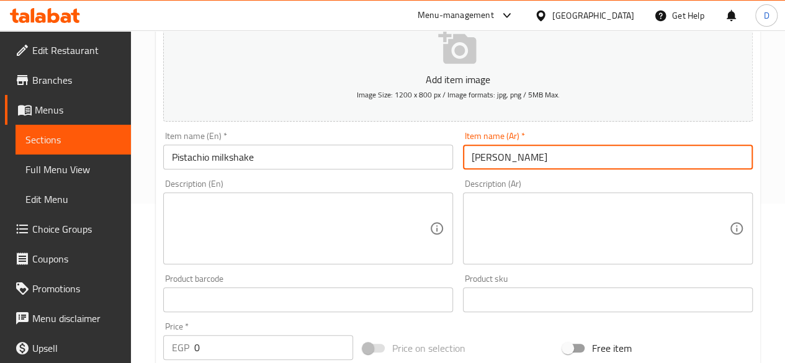
scroll to position [169, 0]
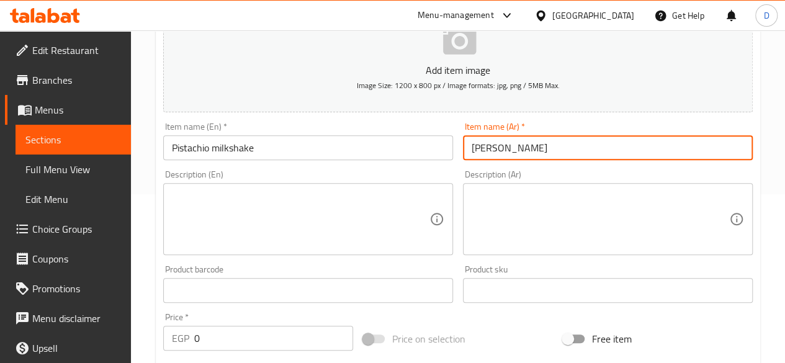
click at [489, 154] on input "بيستاشيو ميلكشيك" at bounding box center [608, 147] width 290 height 25
type input "بيستاشيو ميلك شيك"
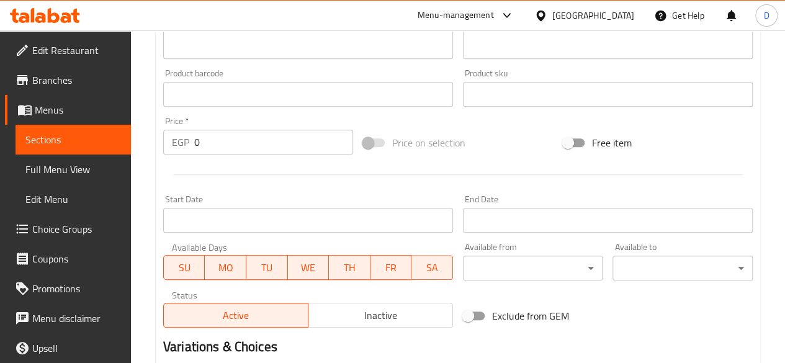
click at [243, 143] on input "0" at bounding box center [273, 142] width 159 height 25
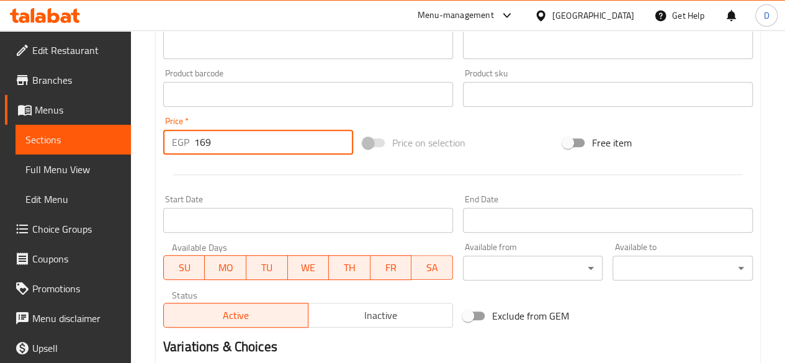
scroll to position [513, 0]
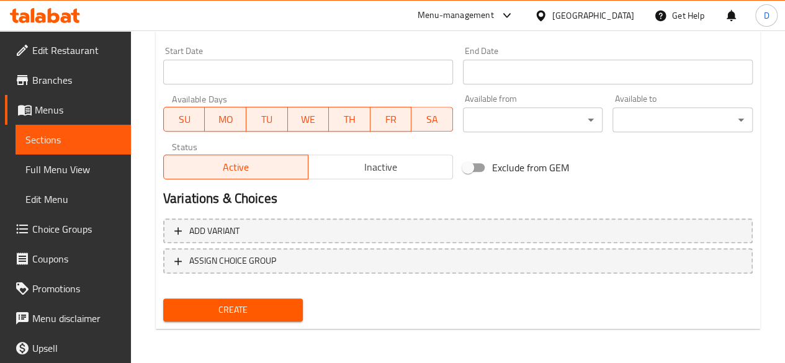
type input "169"
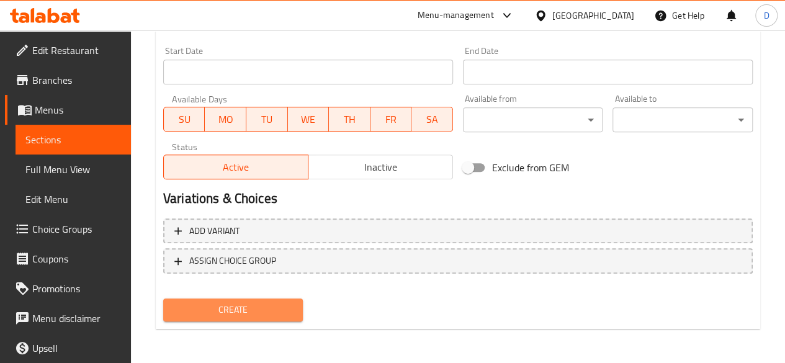
click at [210, 311] on span "Create" at bounding box center [233, 310] width 120 height 16
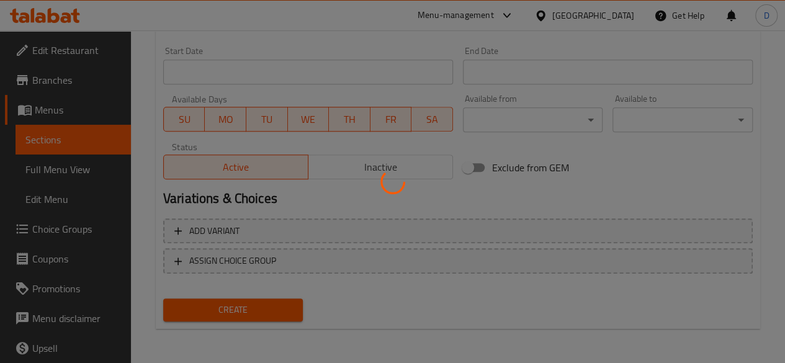
type input "0"
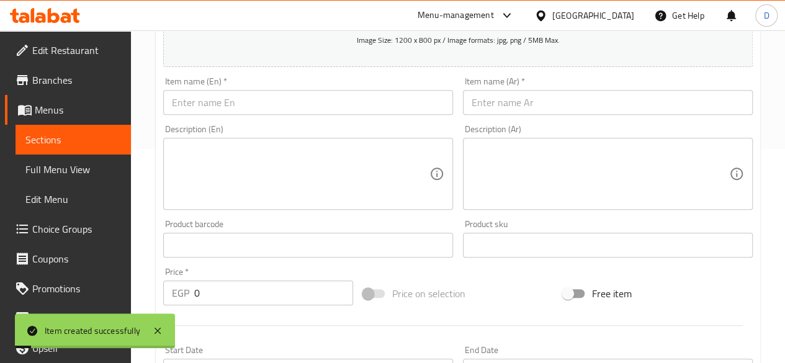
scroll to position [0, 0]
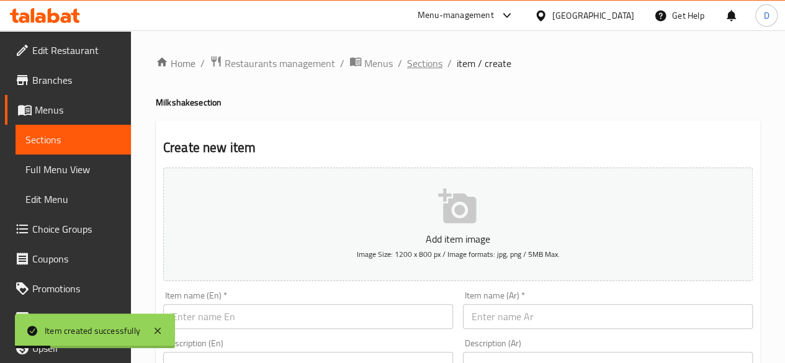
click at [430, 64] on span "Sections" at bounding box center [424, 63] width 35 height 15
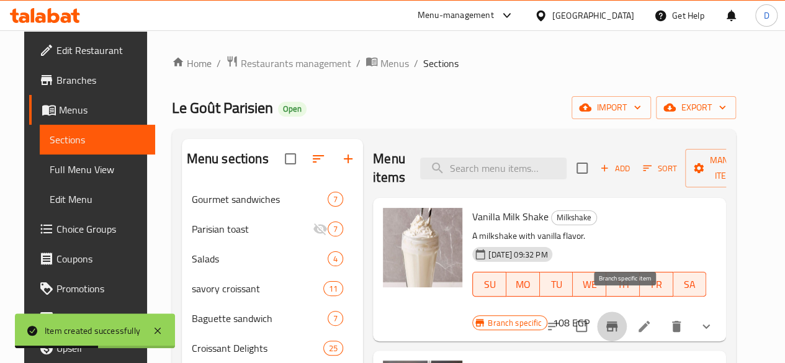
click at [618, 312] on button "Branch-specific-item" at bounding box center [612, 327] width 30 height 30
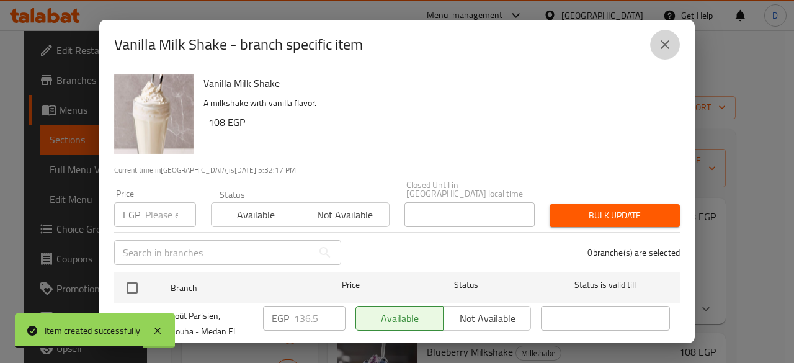
click at [663, 49] on icon "close" at bounding box center [665, 44] width 15 height 15
